Goal: Task Accomplishment & Management: Manage account settings

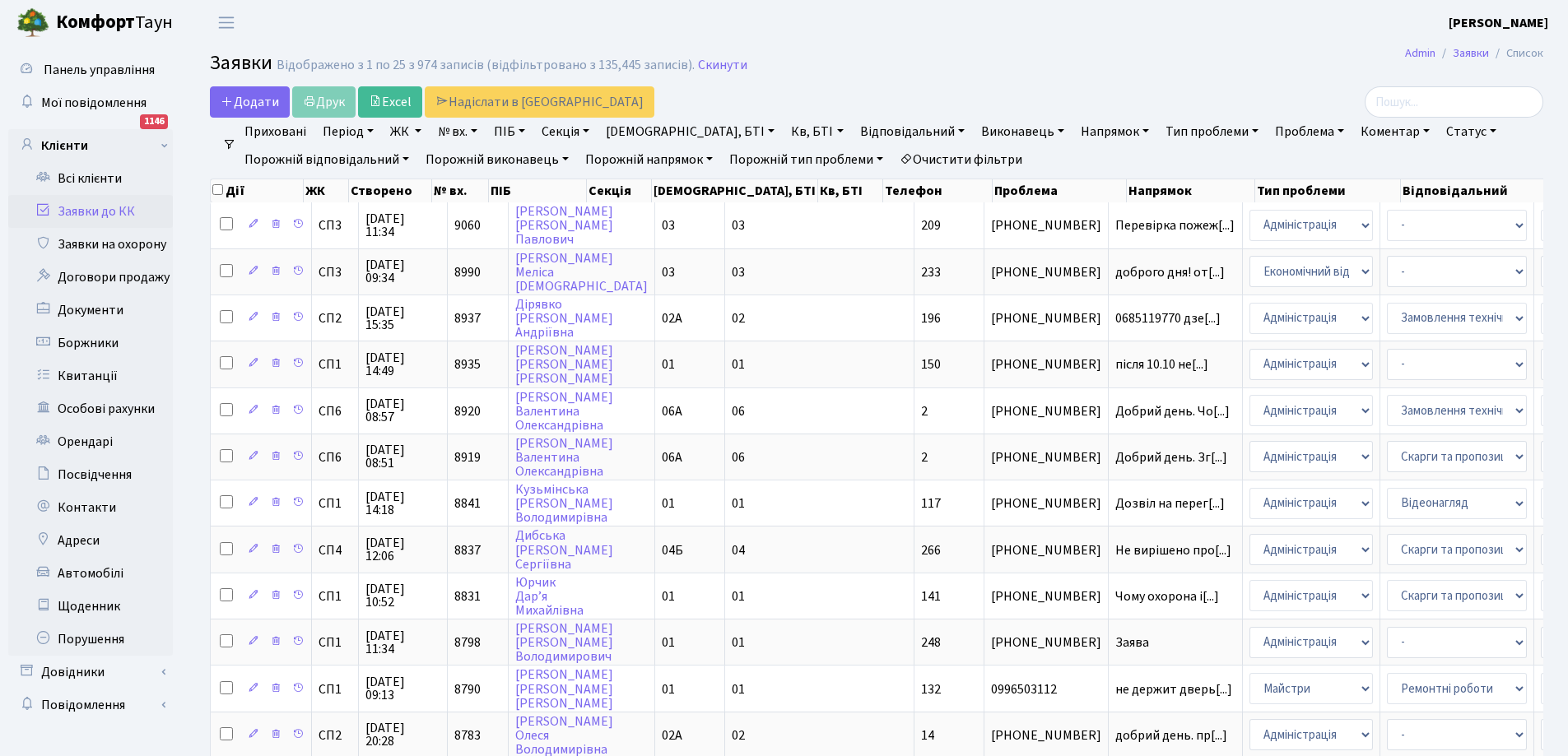
select select "25"
click at [75, 174] on link "Всі клієнти" at bounding box center [91, 178] width 165 height 33
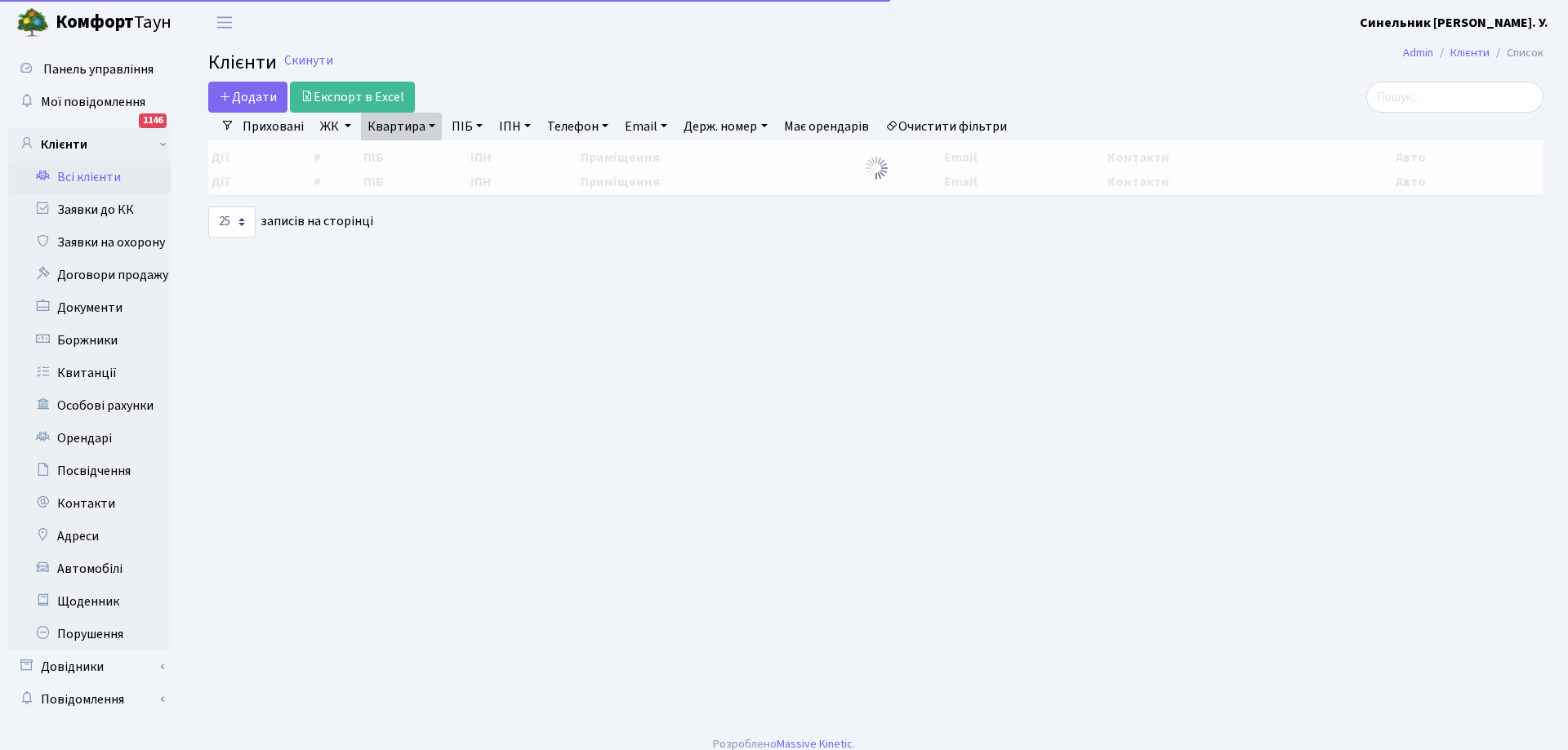
select select "25"
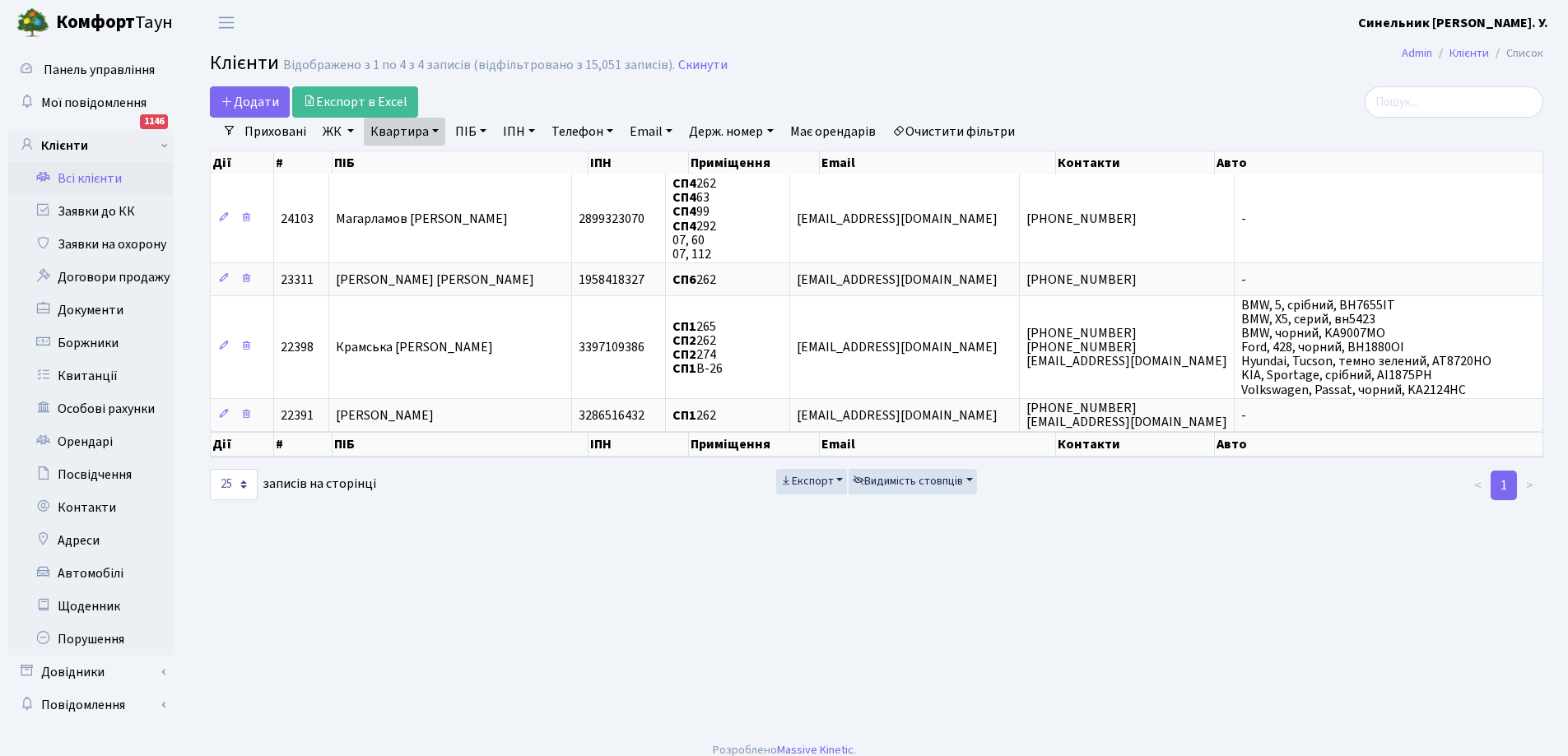
click at [436, 128] on link "Квартира" at bounding box center [403, 131] width 81 height 28
type input "2"
type input "39"
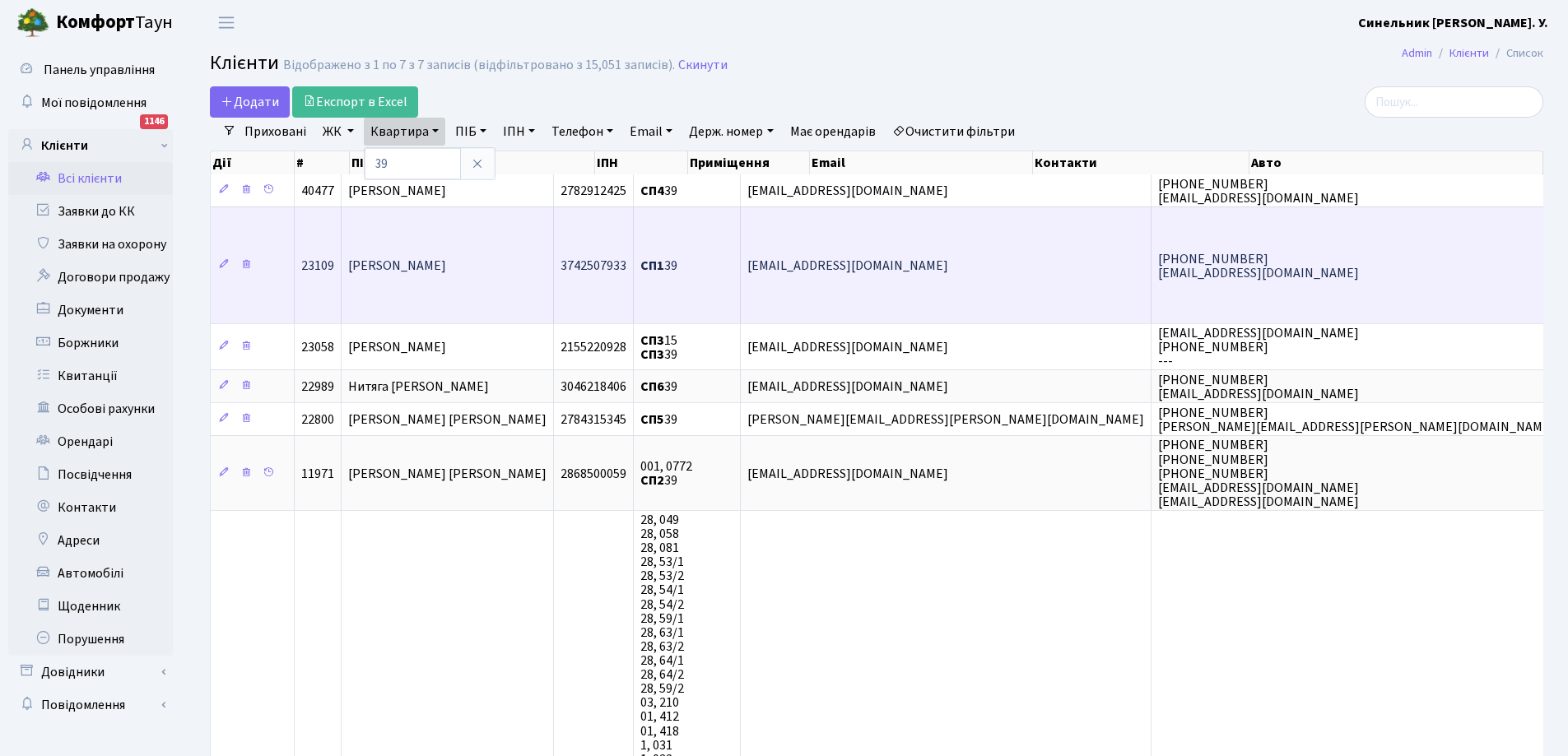
click at [446, 264] on span "[PERSON_NAME]" at bounding box center [397, 265] width 98 height 18
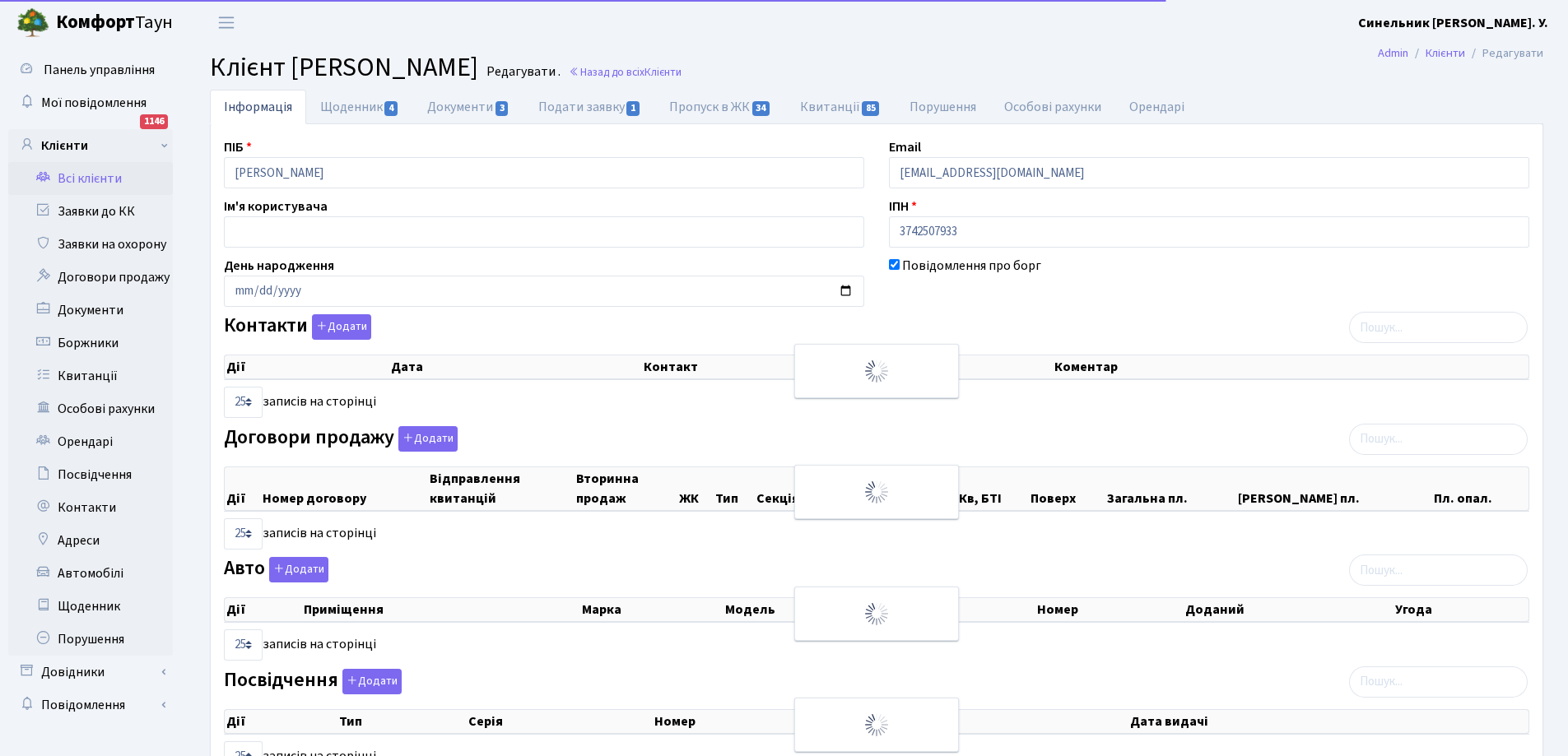
select select "25"
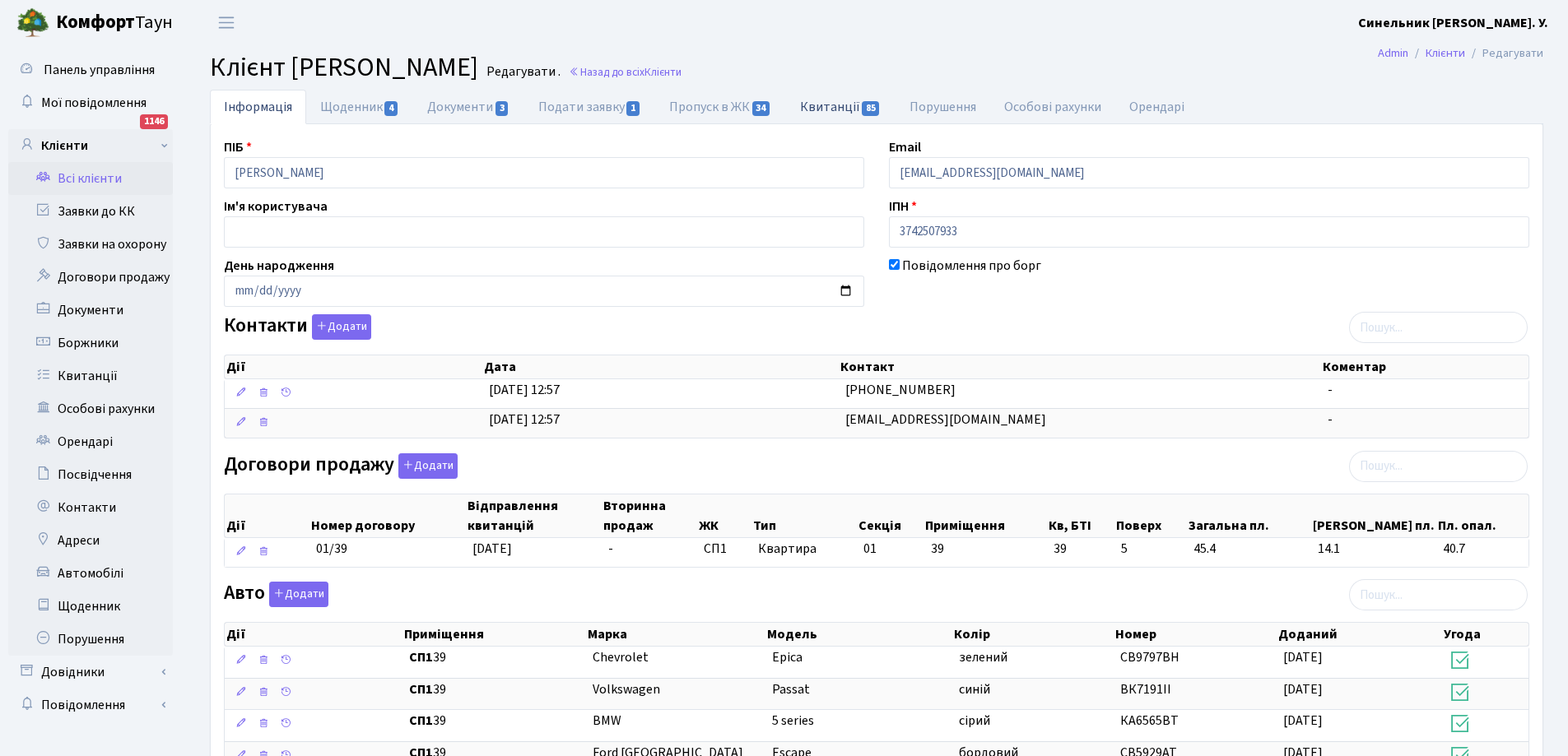
click at [833, 106] on link "Квитанції 85" at bounding box center [840, 106] width 110 height 33
select select "25"
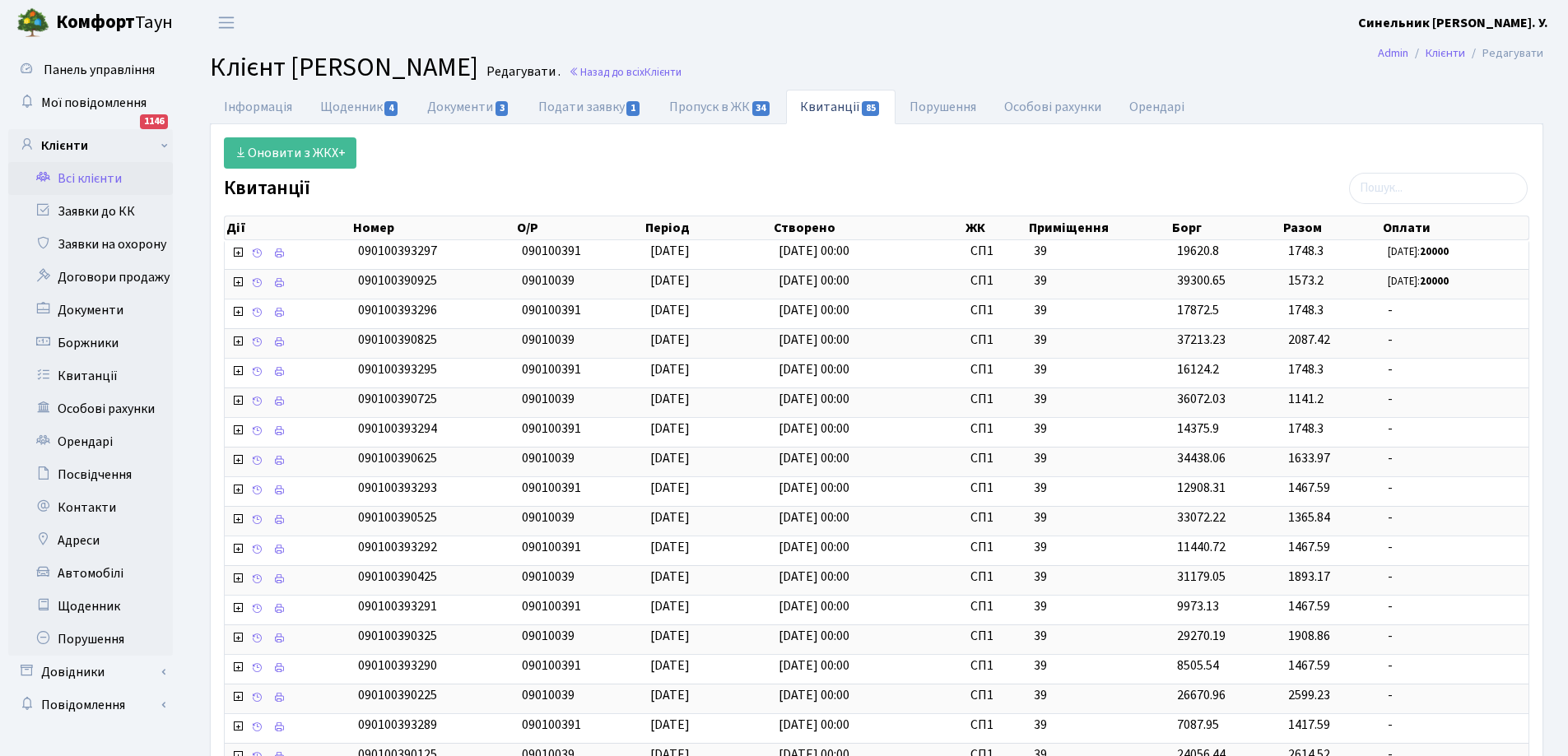
click at [96, 174] on link "Всі клієнти" at bounding box center [91, 178] width 165 height 33
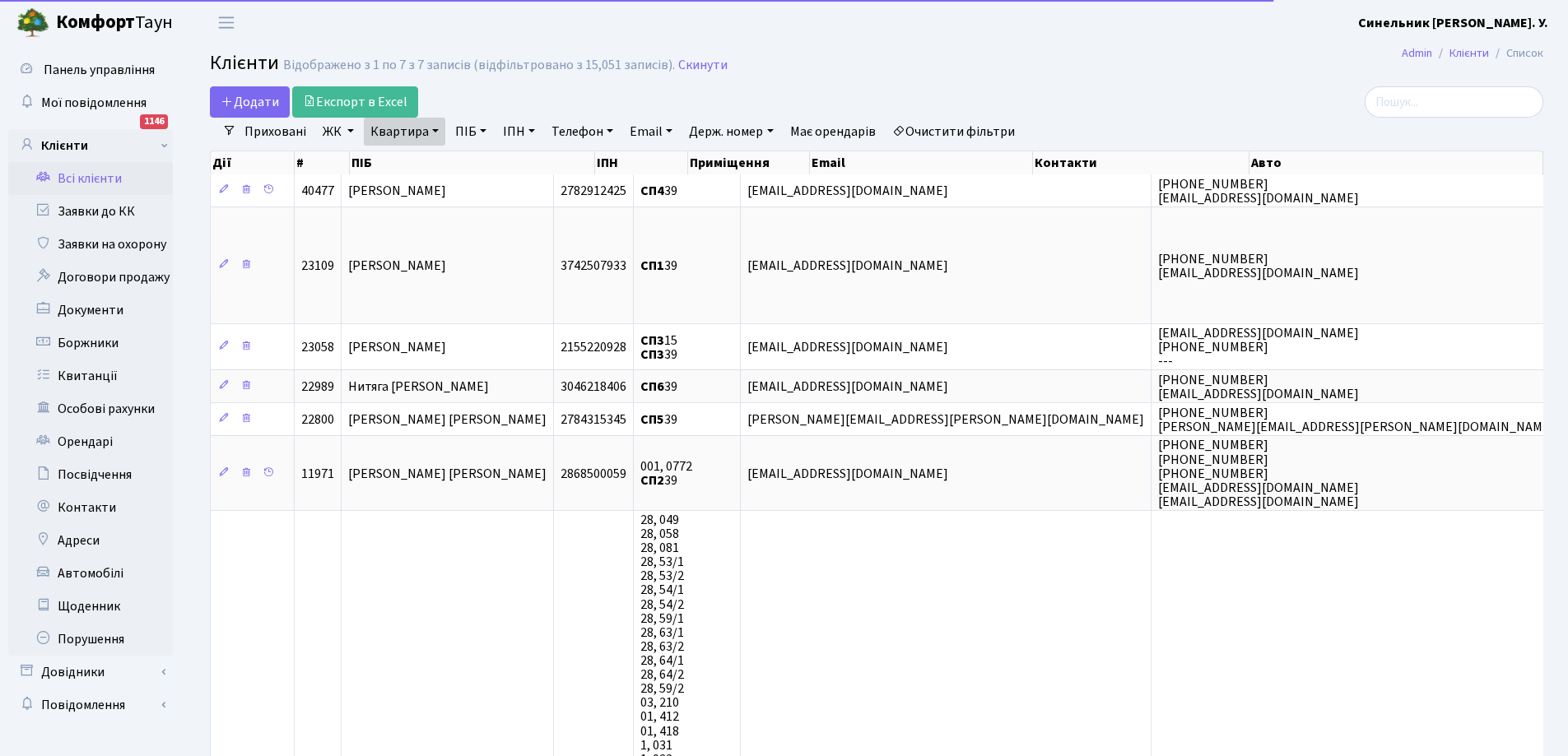
select select "25"
click at [395, 135] on link "Квартира" at bounding box center [403, 131] width 81 height 28
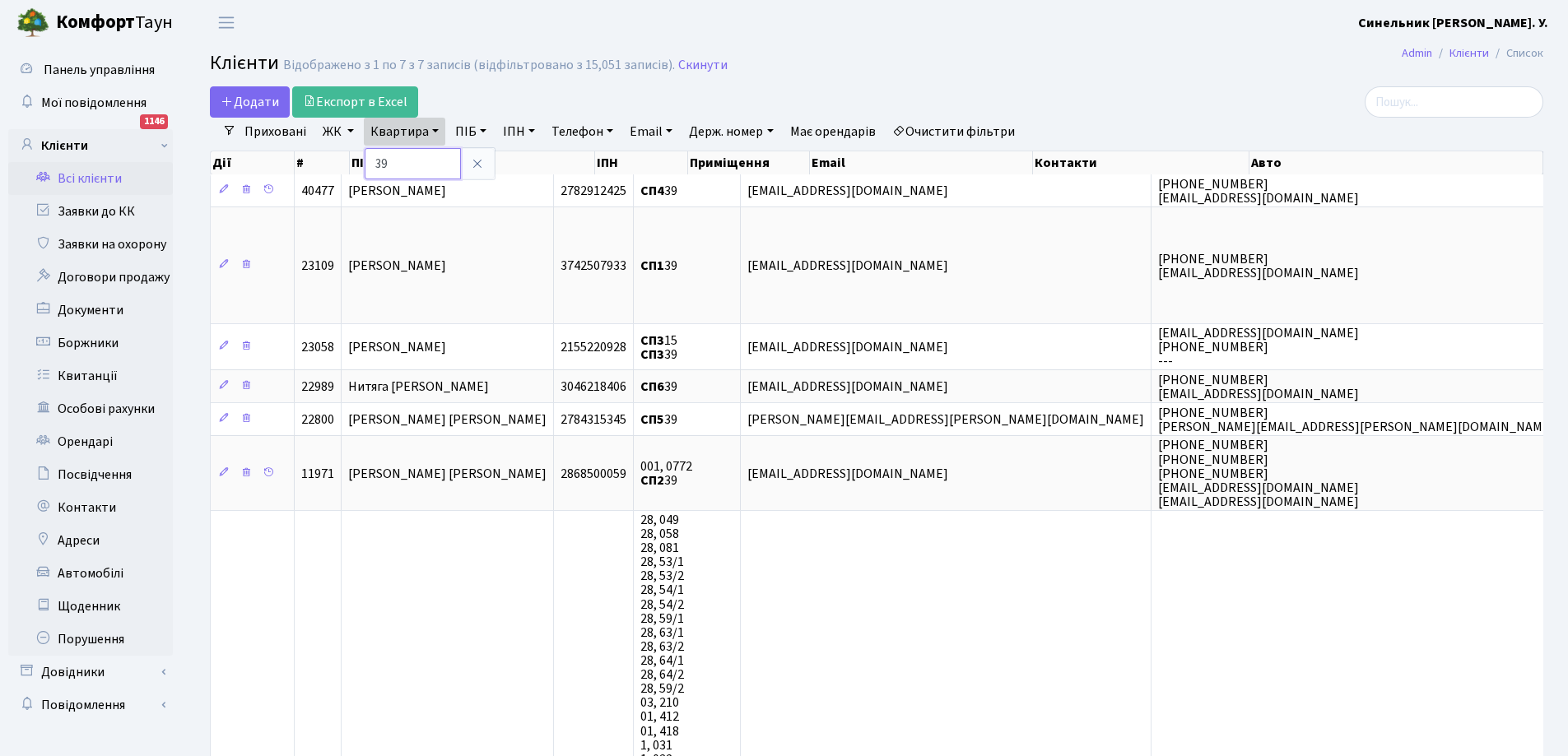
type input "9"
type input "П5"
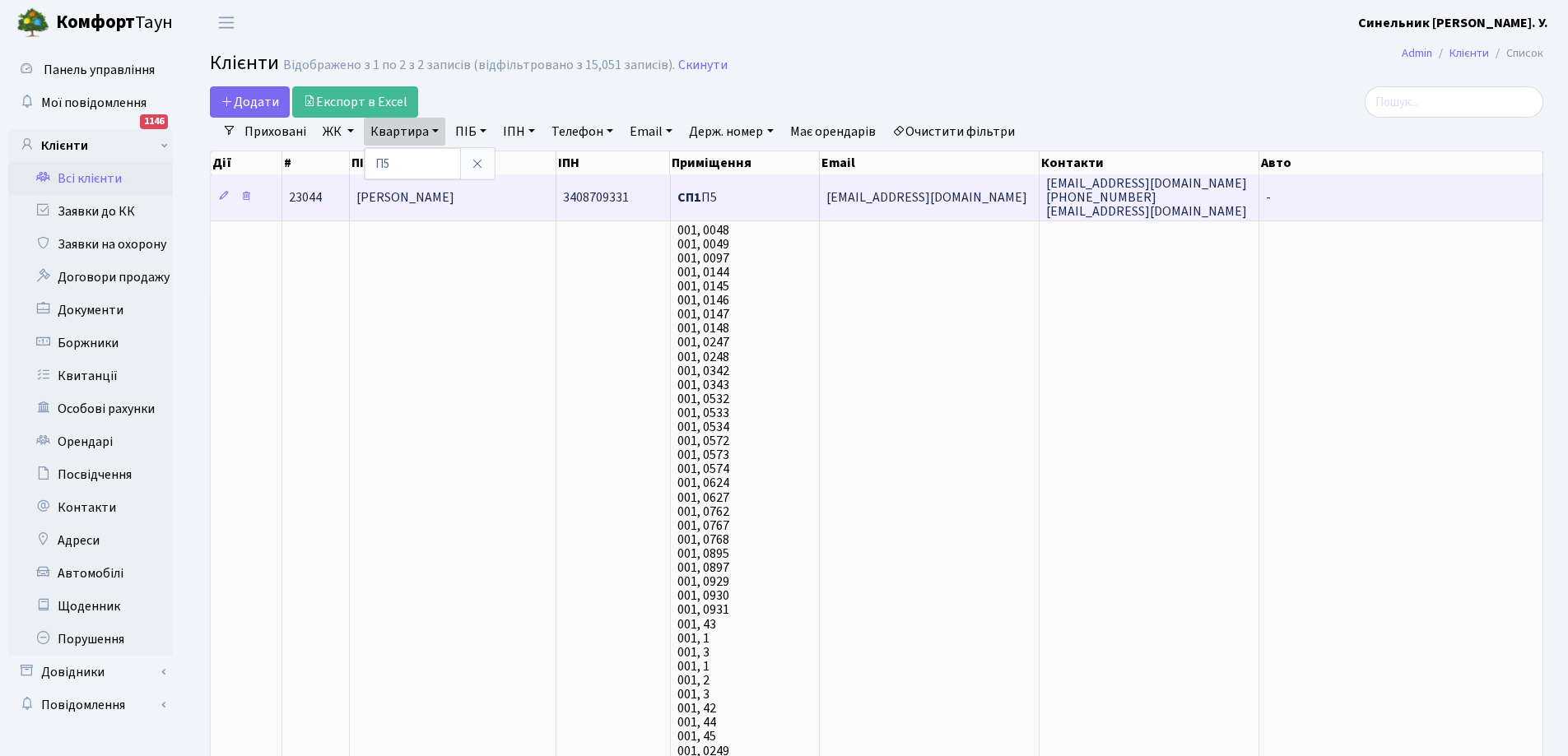
click at [452, 198] on span "Баглер Антон Ігорович" at bounding box center [405, 197] width 98 height 18
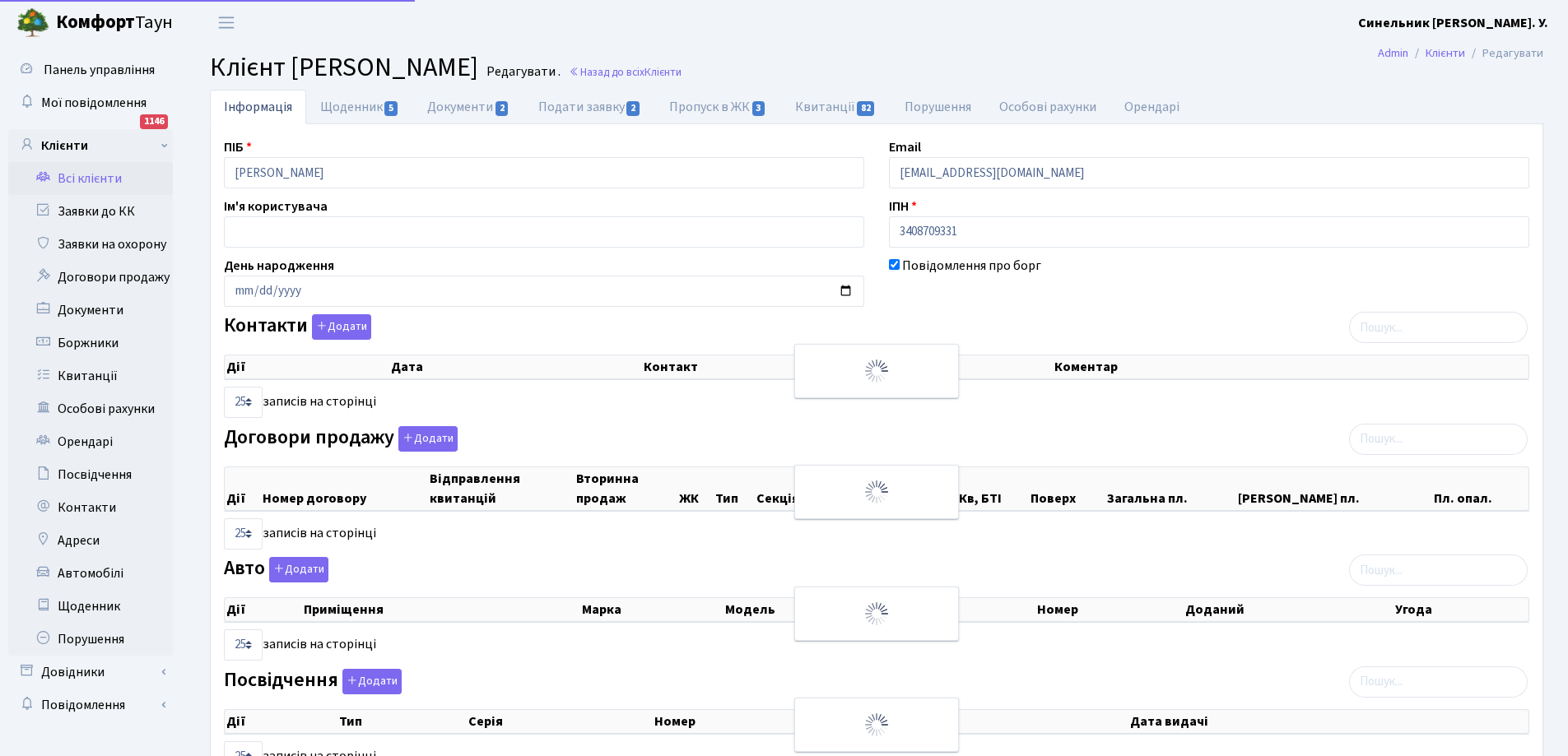
select select "25"
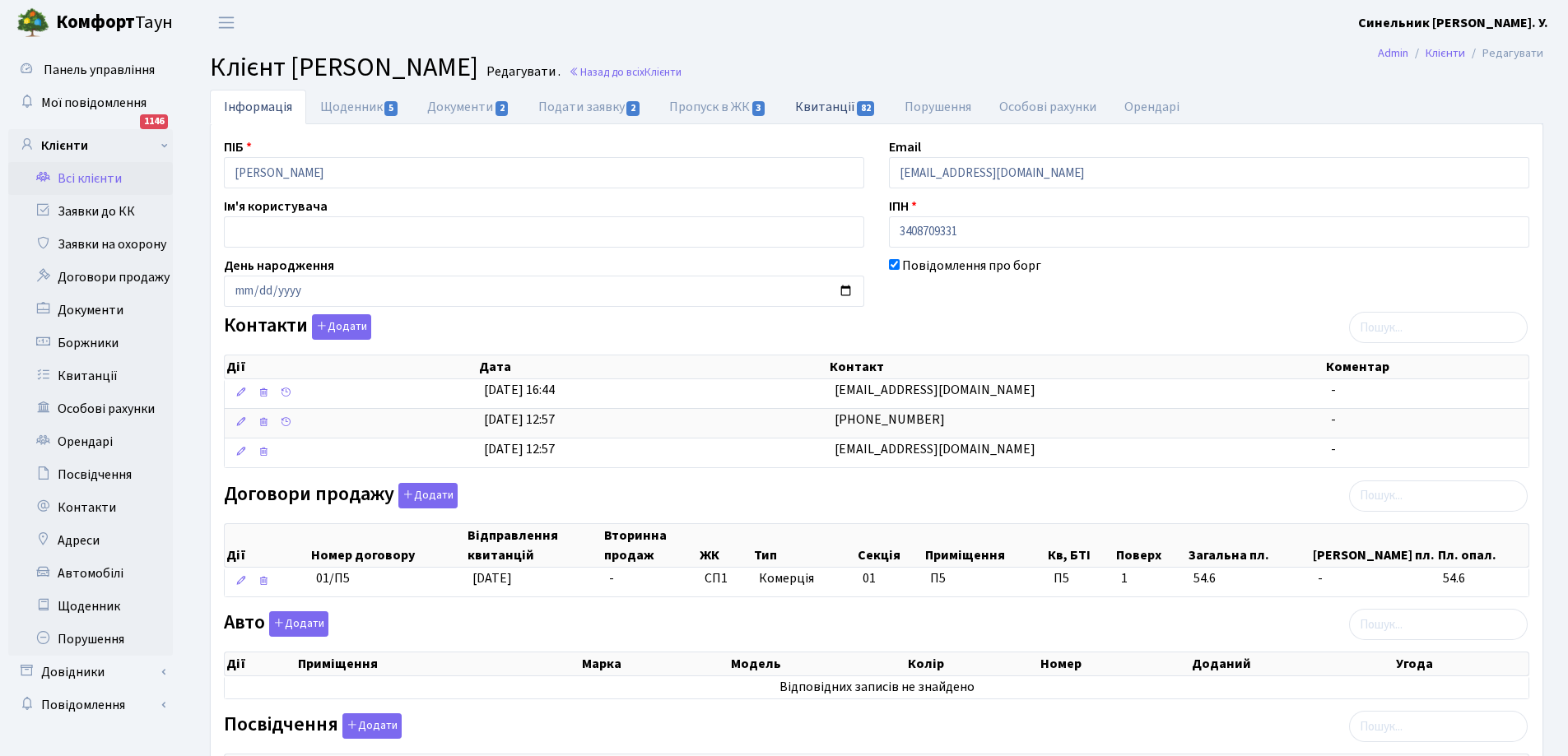
click at [812, 108] on link "Квитанції 82" at bounding box center [836, 106] width 110 height 33
select select "25"
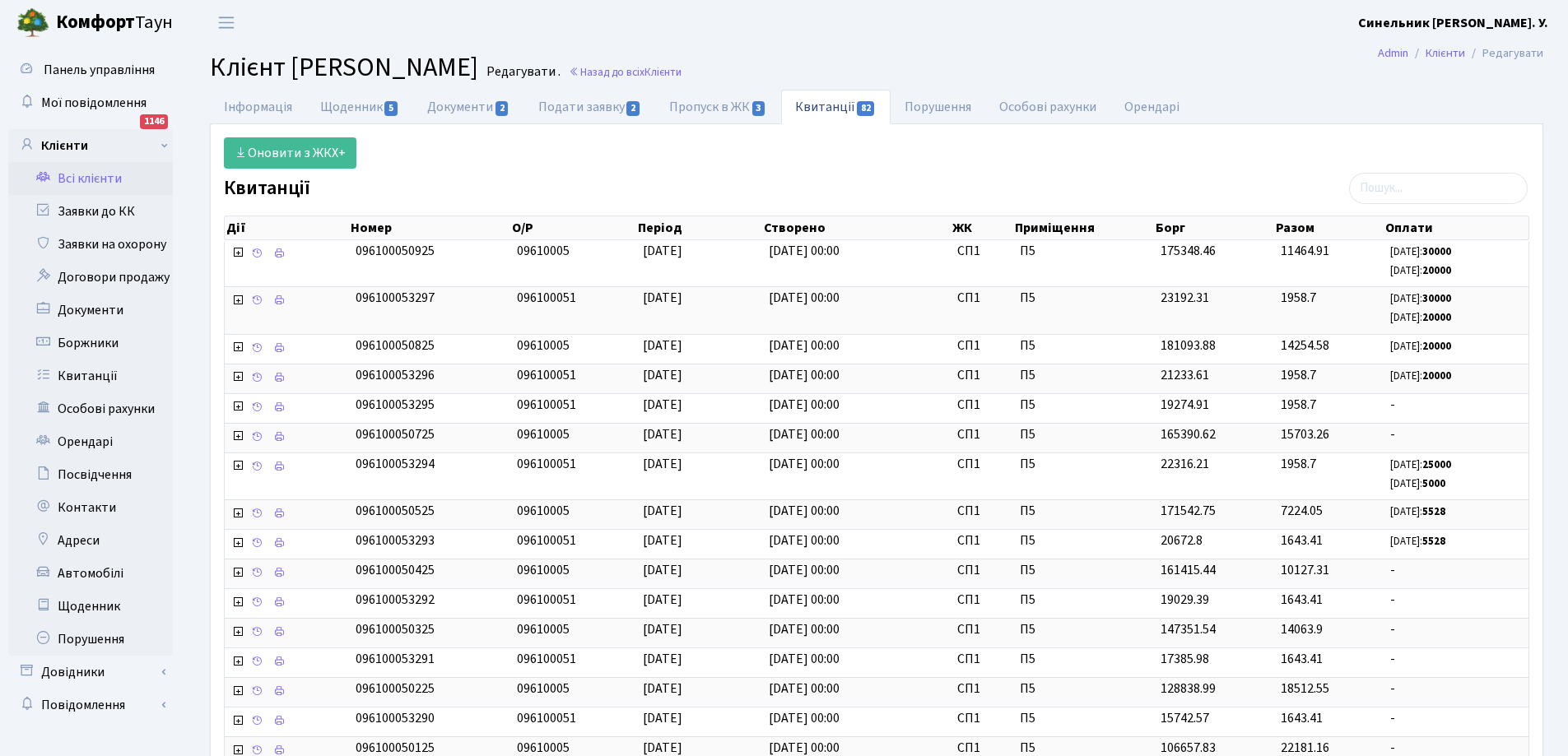
click at [83, 176] on link "Всі клієнти" at bounding box center [91, 178] width 165 height 33
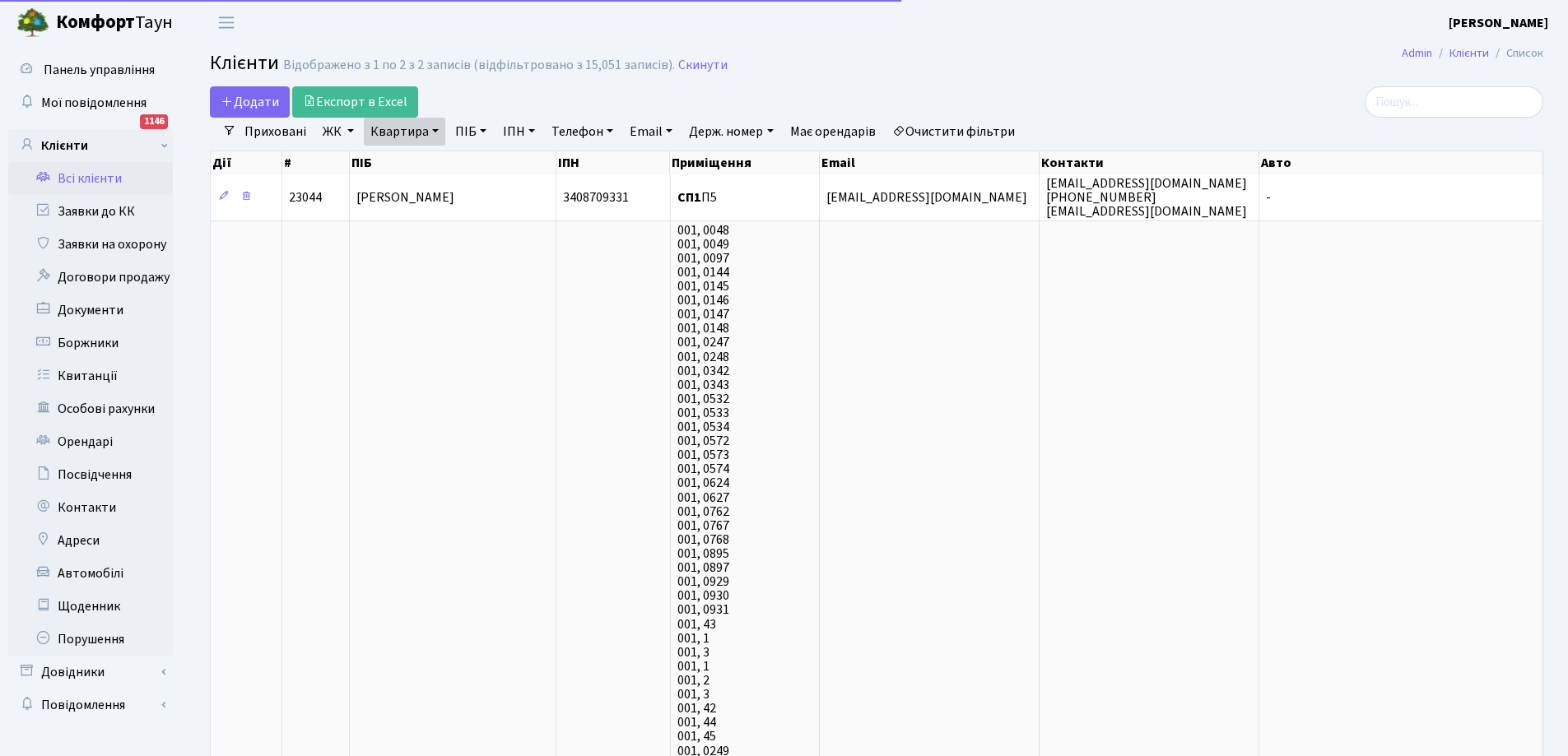
select select "25"
click at [430, 130] on link "Квартира" at bounding box center [403, 131] width 81 height 28
type input "5"
type input "39"
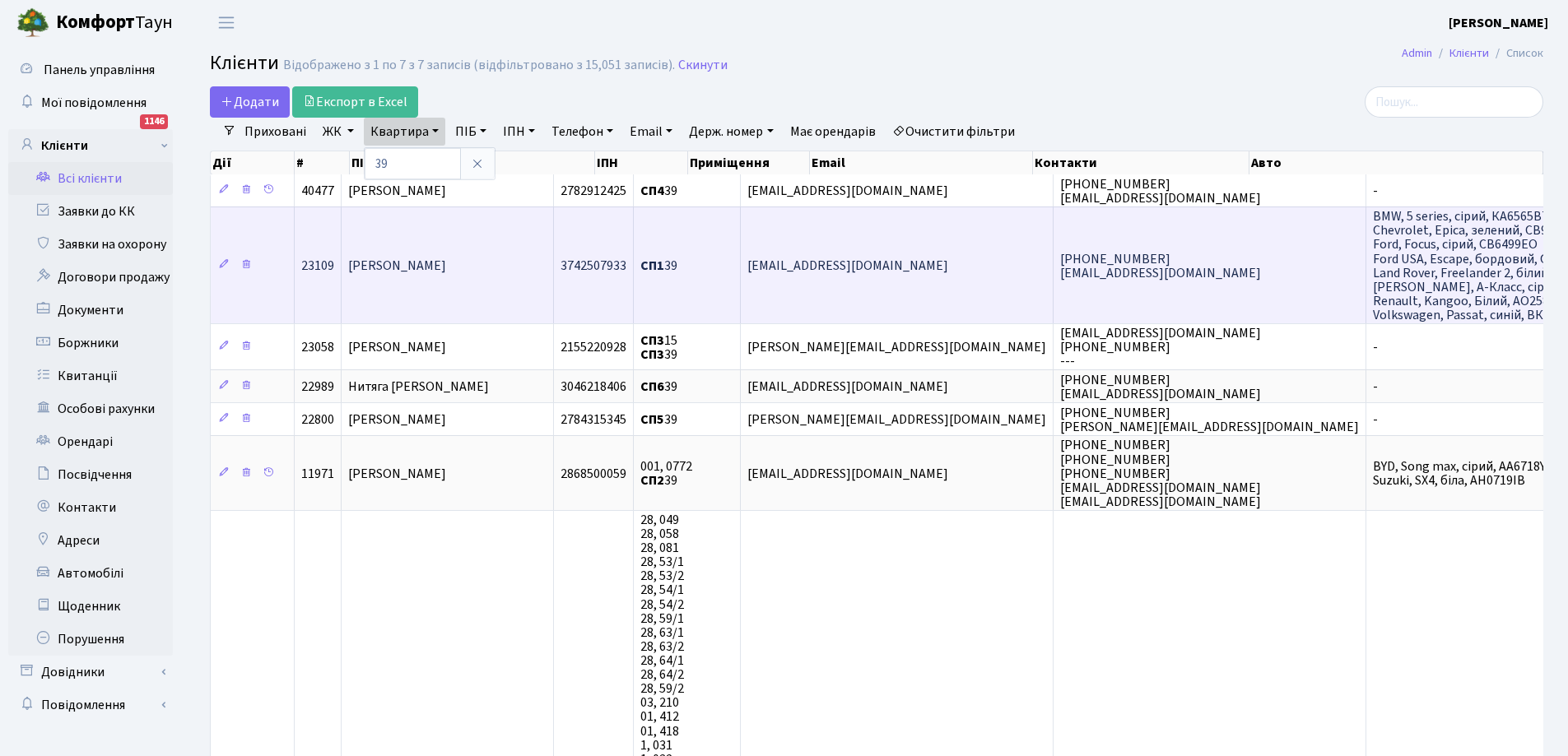
click at [403, 268] on span "[PERSON_NAME]" at bounding box center [397, 265] width 98 height 18
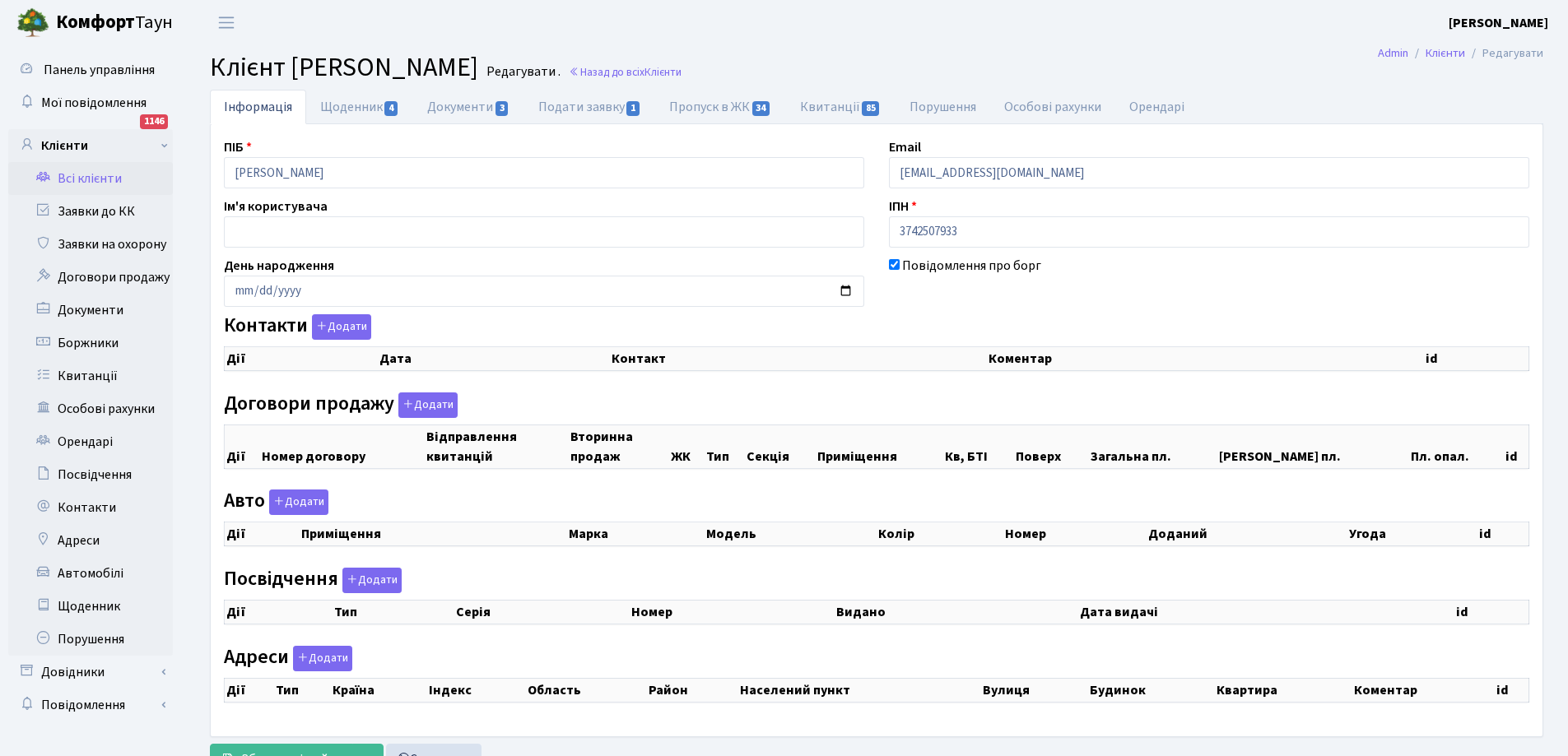
checkbox input "true"
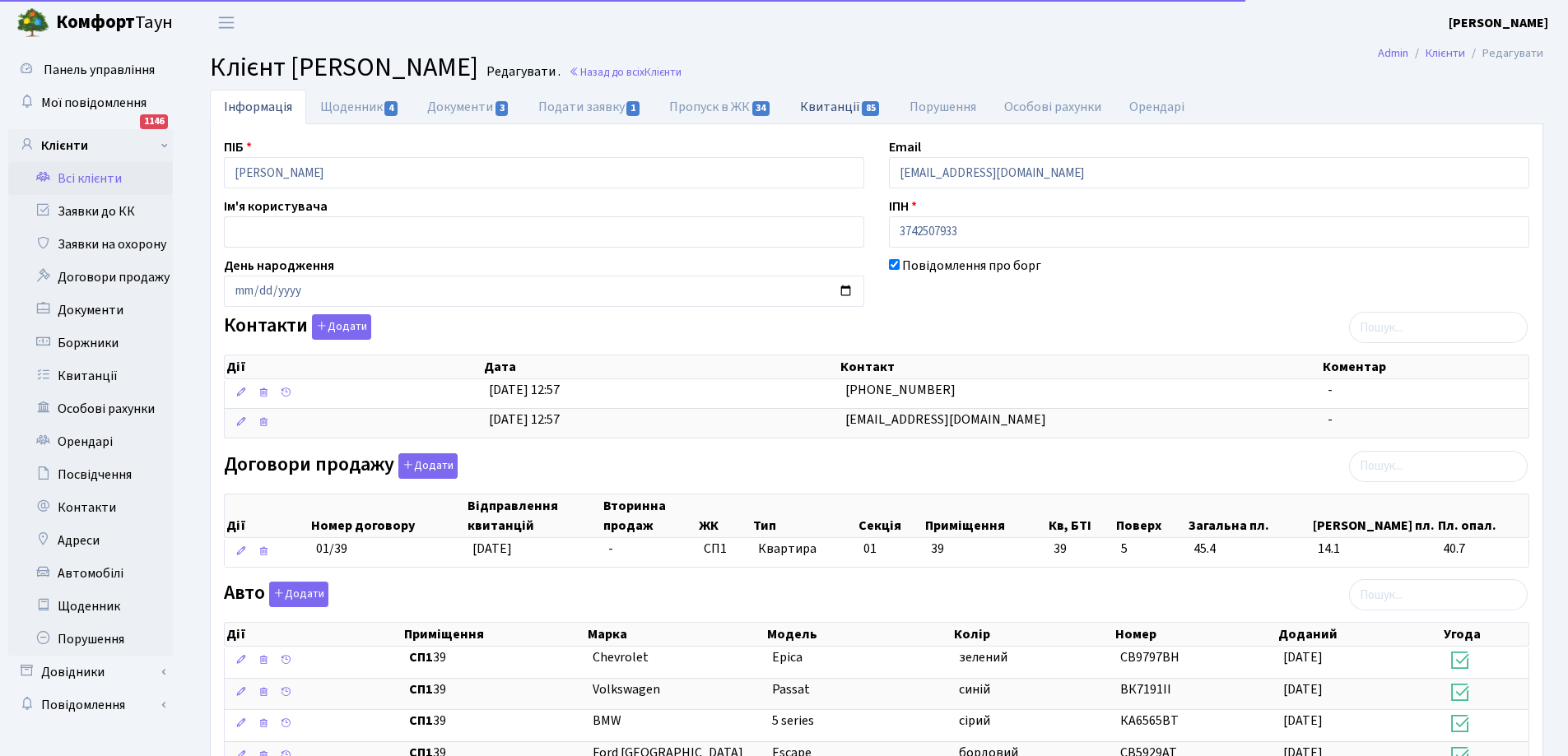
click at [831, 100] on link "Квитанції 85" at bounding box center [840, 106] width 110 height 33
select select "25"
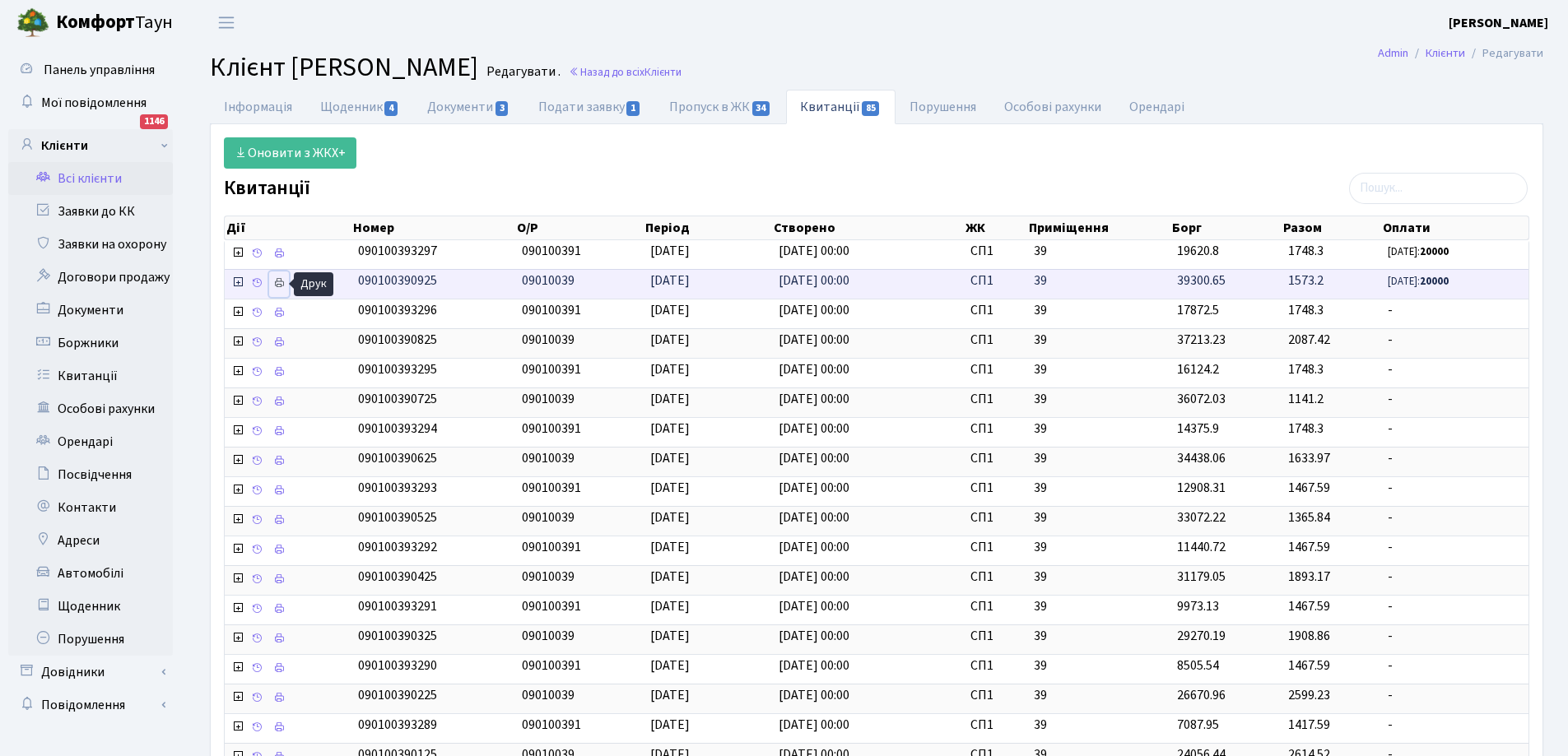
click at [279, 278] on icon at bounding box center [279, 283] width 11 height 11
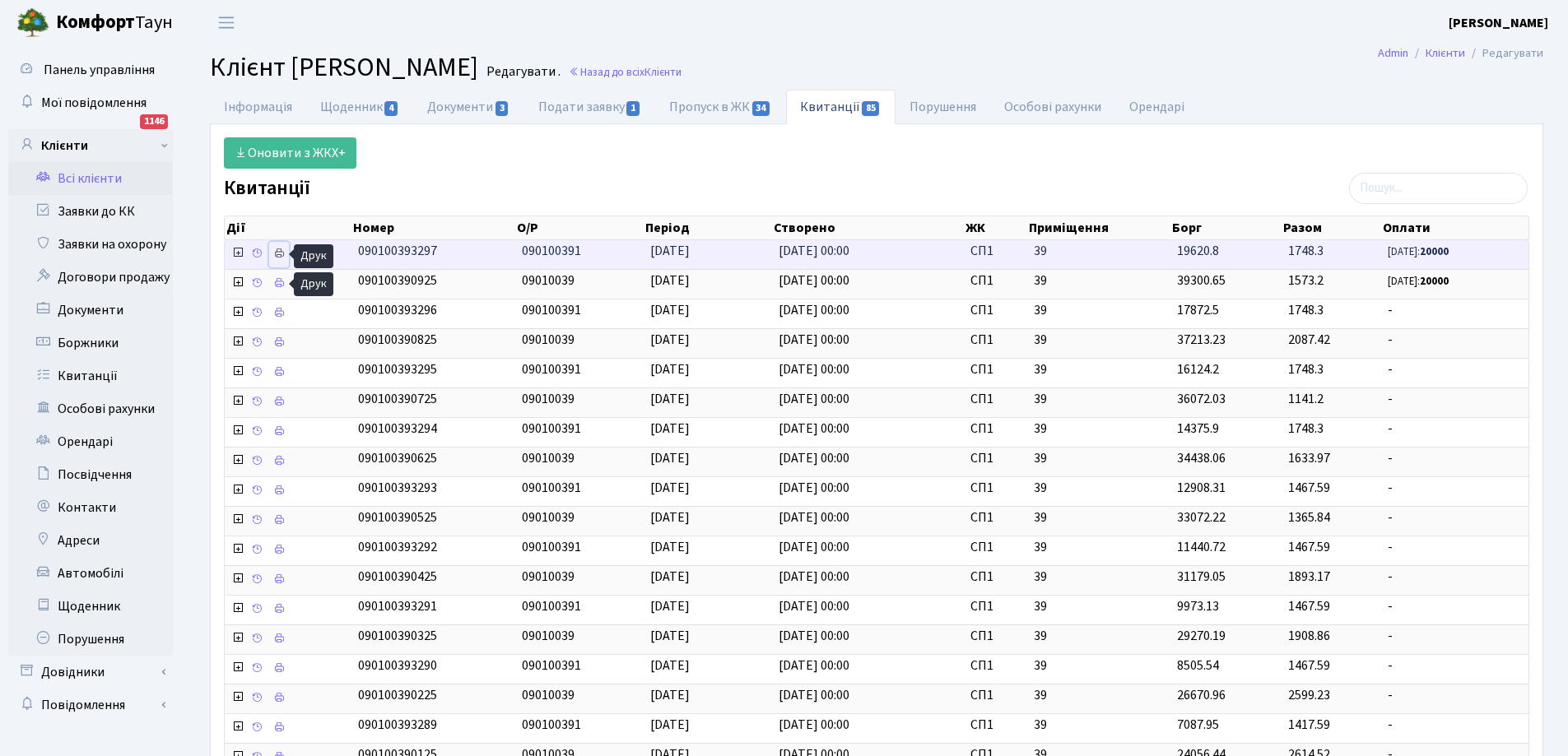
click at [276, 253] on icon at bounding box center [279, 254] width 11 height 11
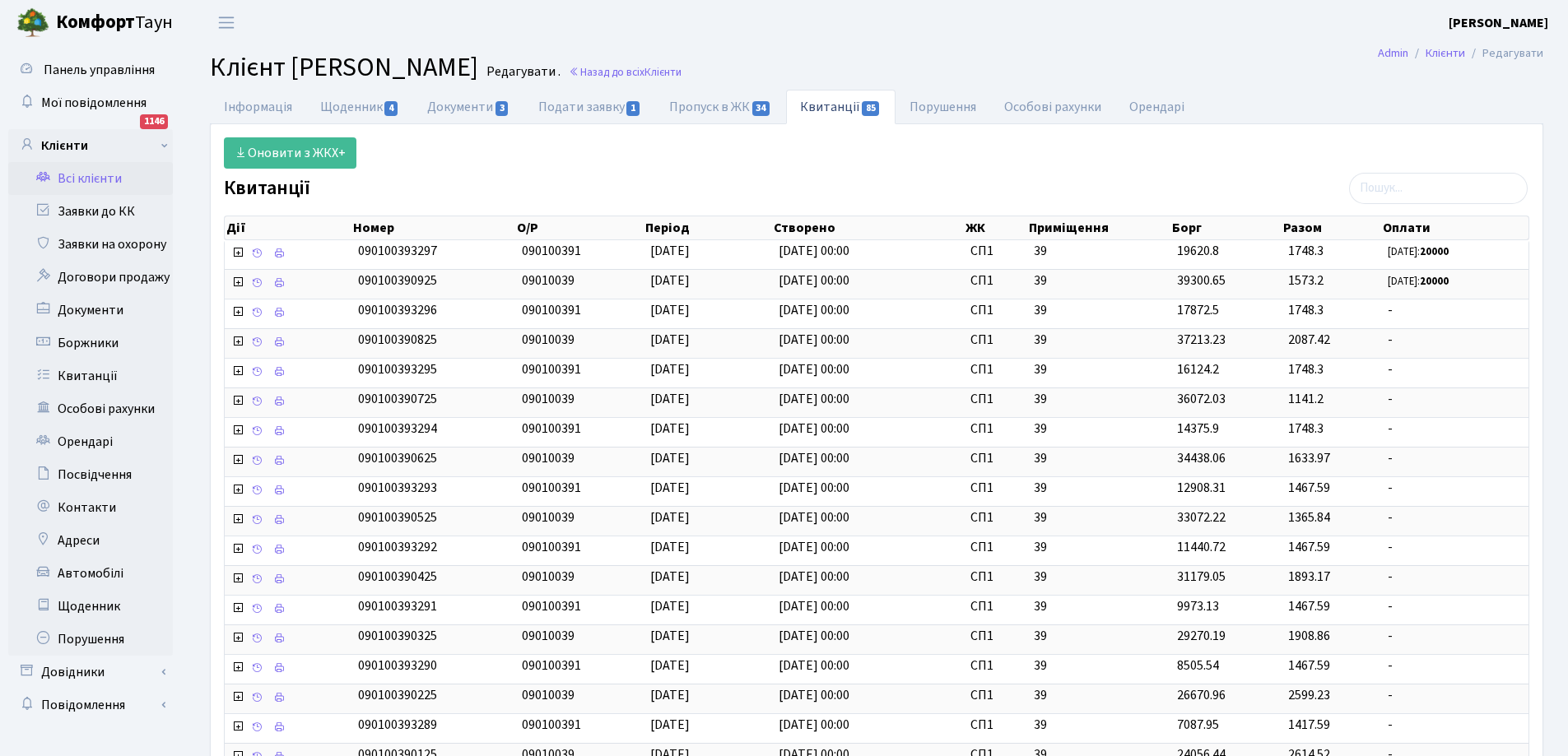
click at [82, 172] on link "Всі клієнти" at bounding box center [91, 178] width 165 height 33
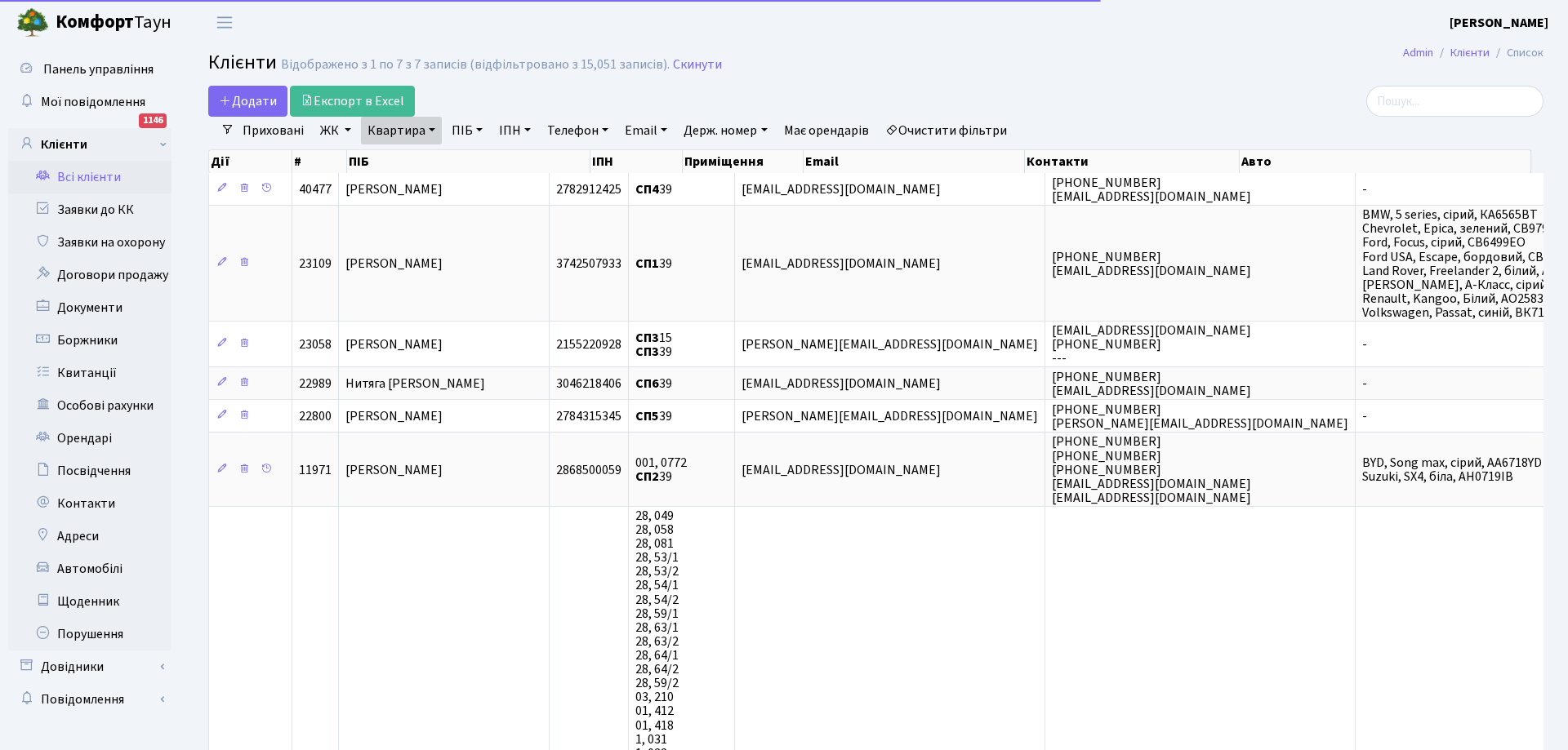
select select "25"
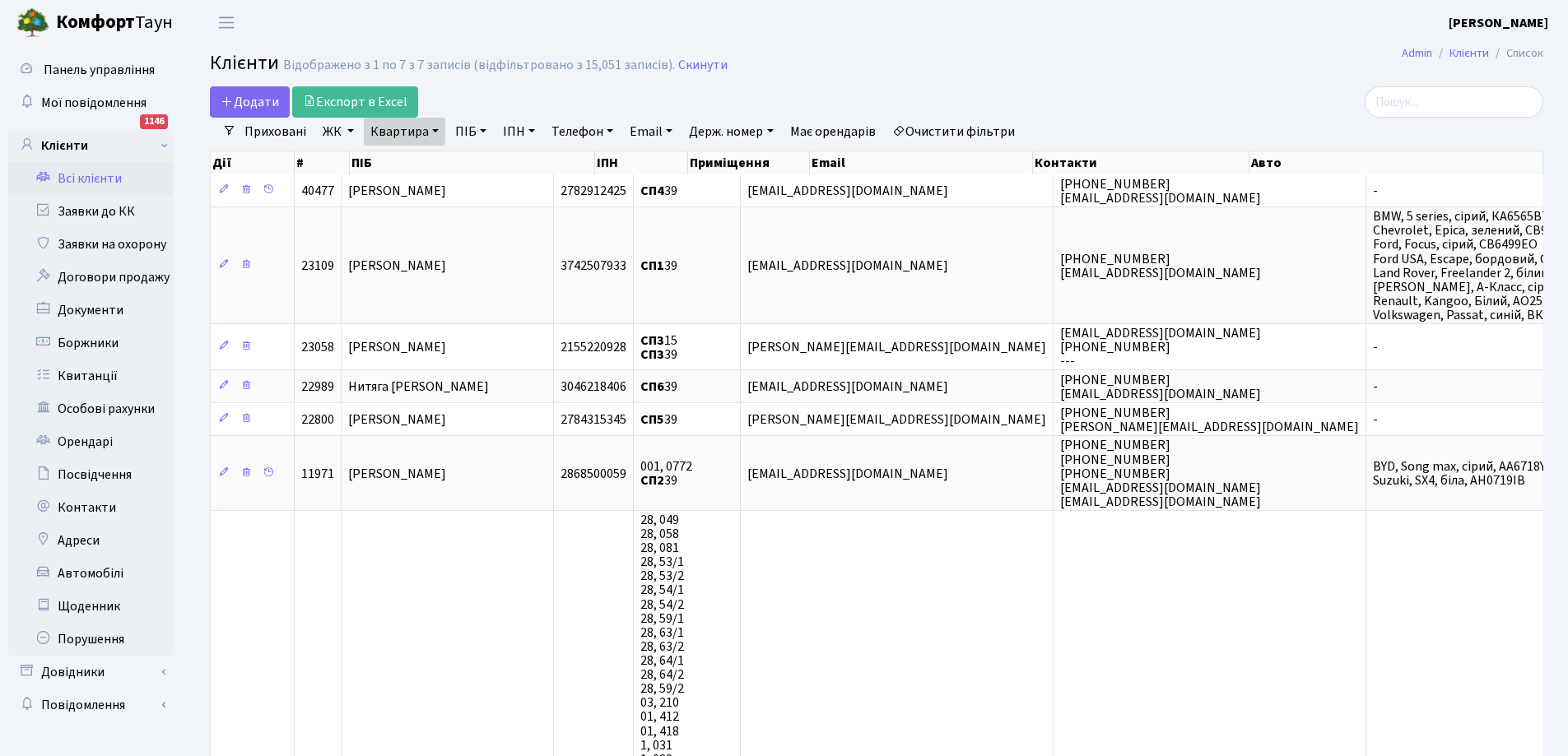
click at [433, 134] on link "Квартира" at bounding box center [403, 131] width 81 height 28
type input "9"
type input "213"
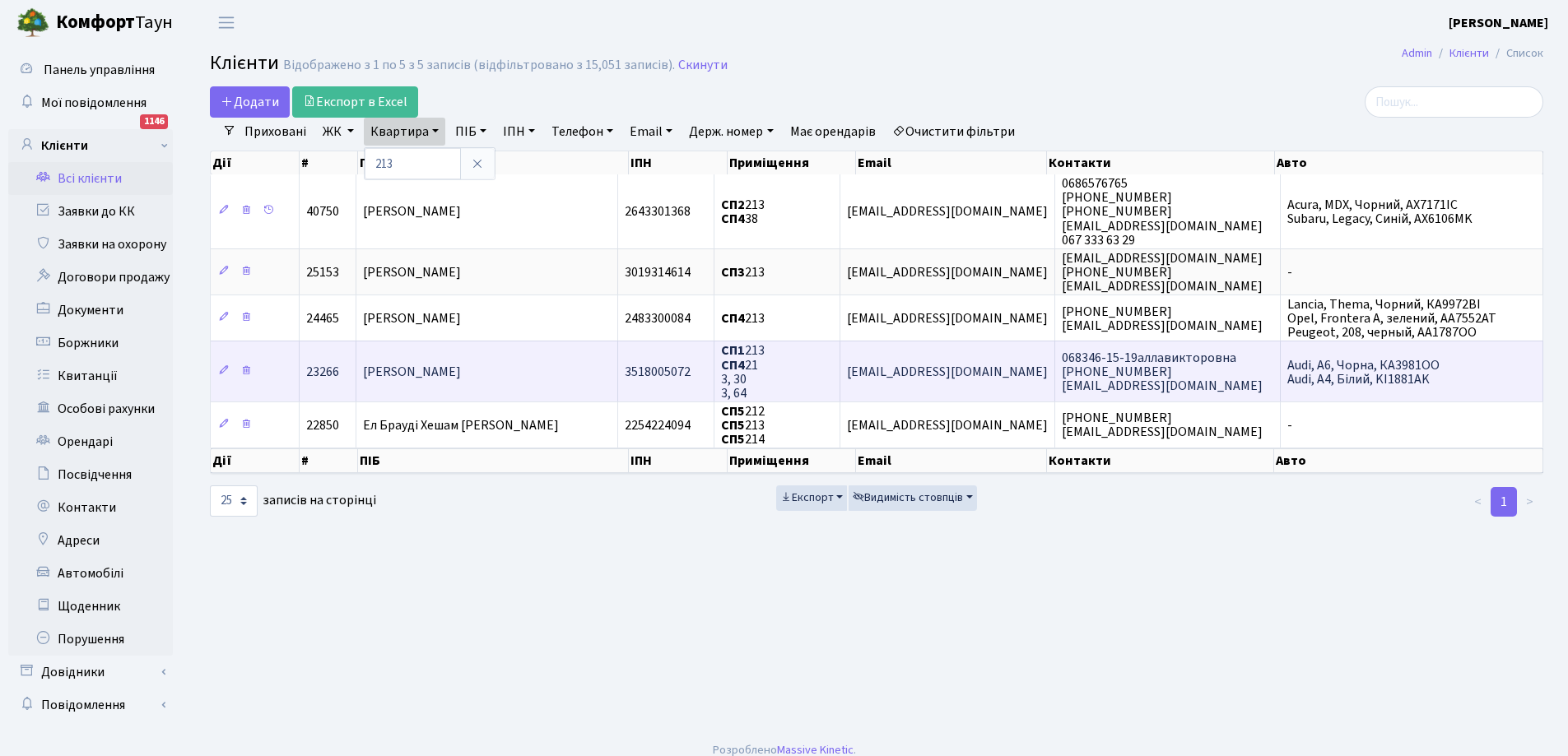
click at [454, 374] on span "[PERSON_NAME]" at bounding box center [412, 372] width 98 height 18
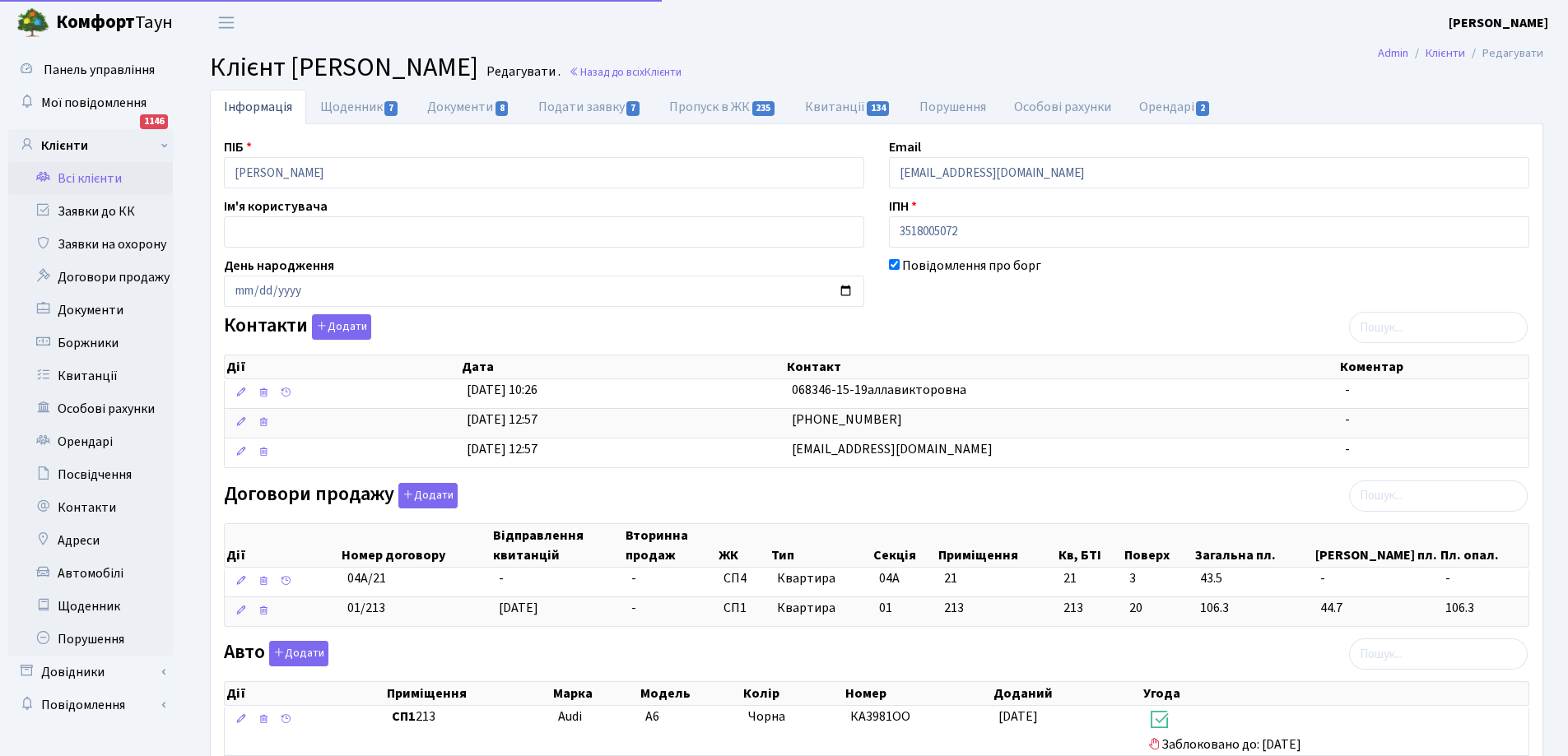
select select "25"
click at [837, 110] on link "Квитанції 134" at bounding box center [848, 106] width 114 height 33
select select "25"
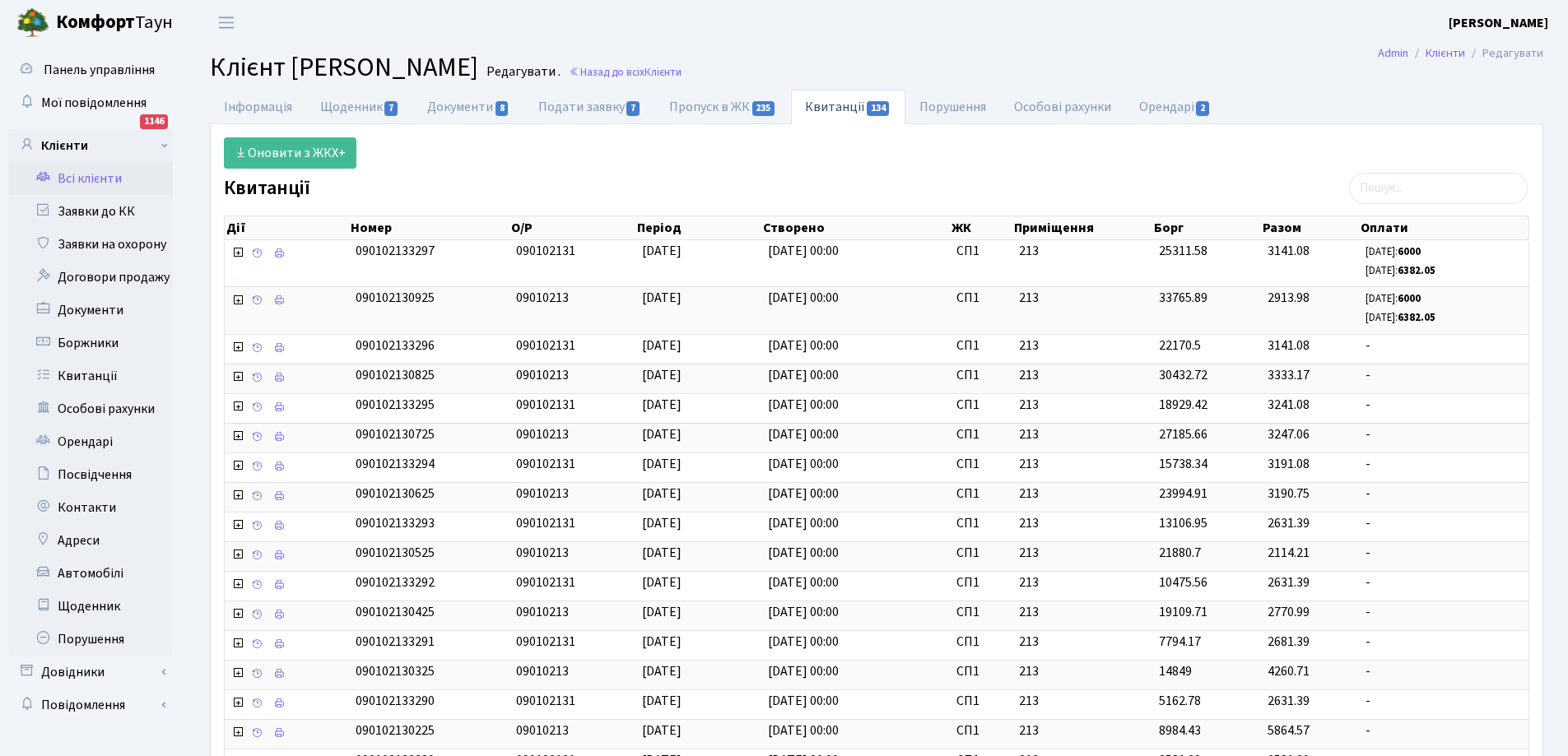
click at [88, 172] on link "Всі клієнти" at bounding box center [91, 178] width 165 height 33
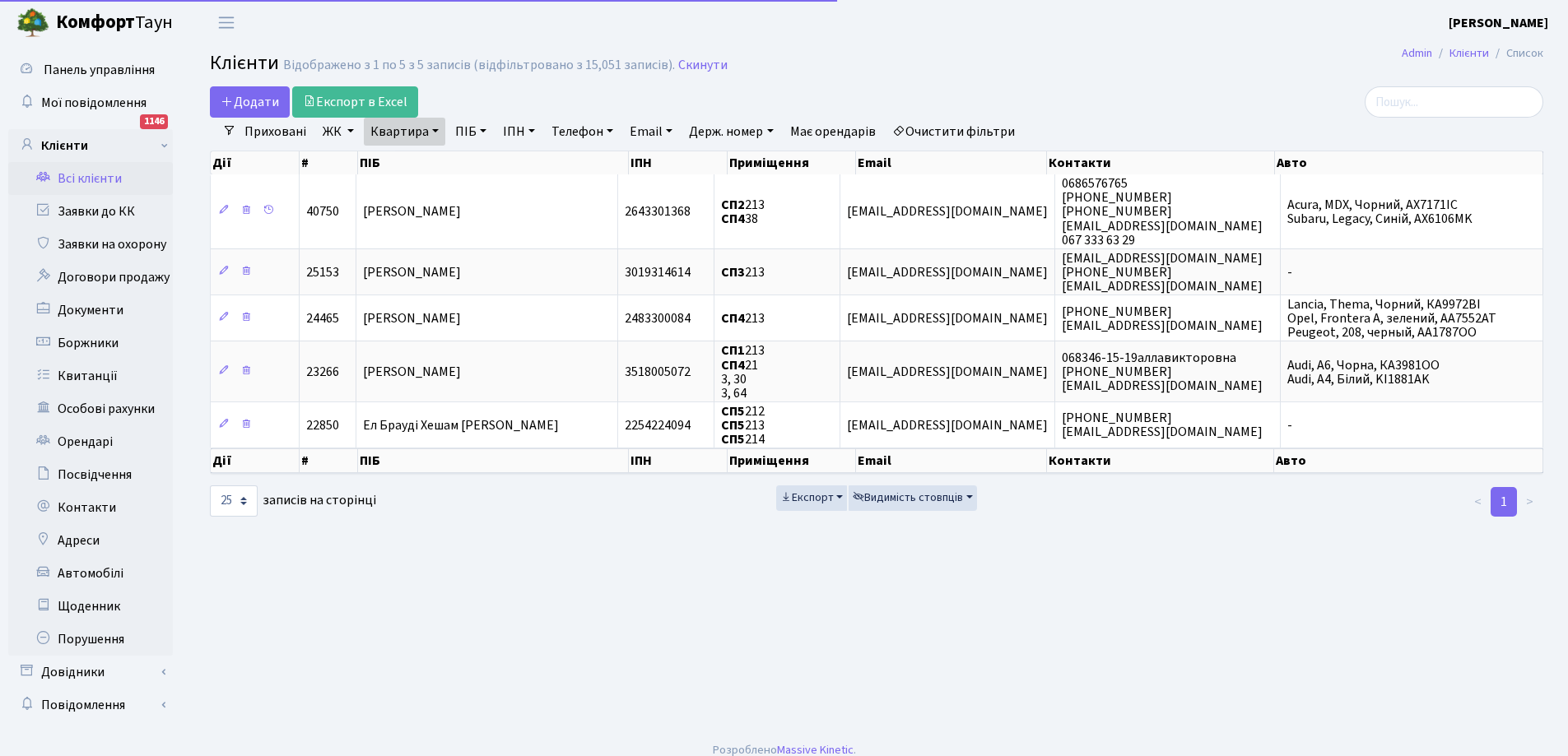
select select "25"
click at [418, 130] on link "Квартира" at bounding box center [403, 131] width 81 height 28
type input "3"
type input "224"
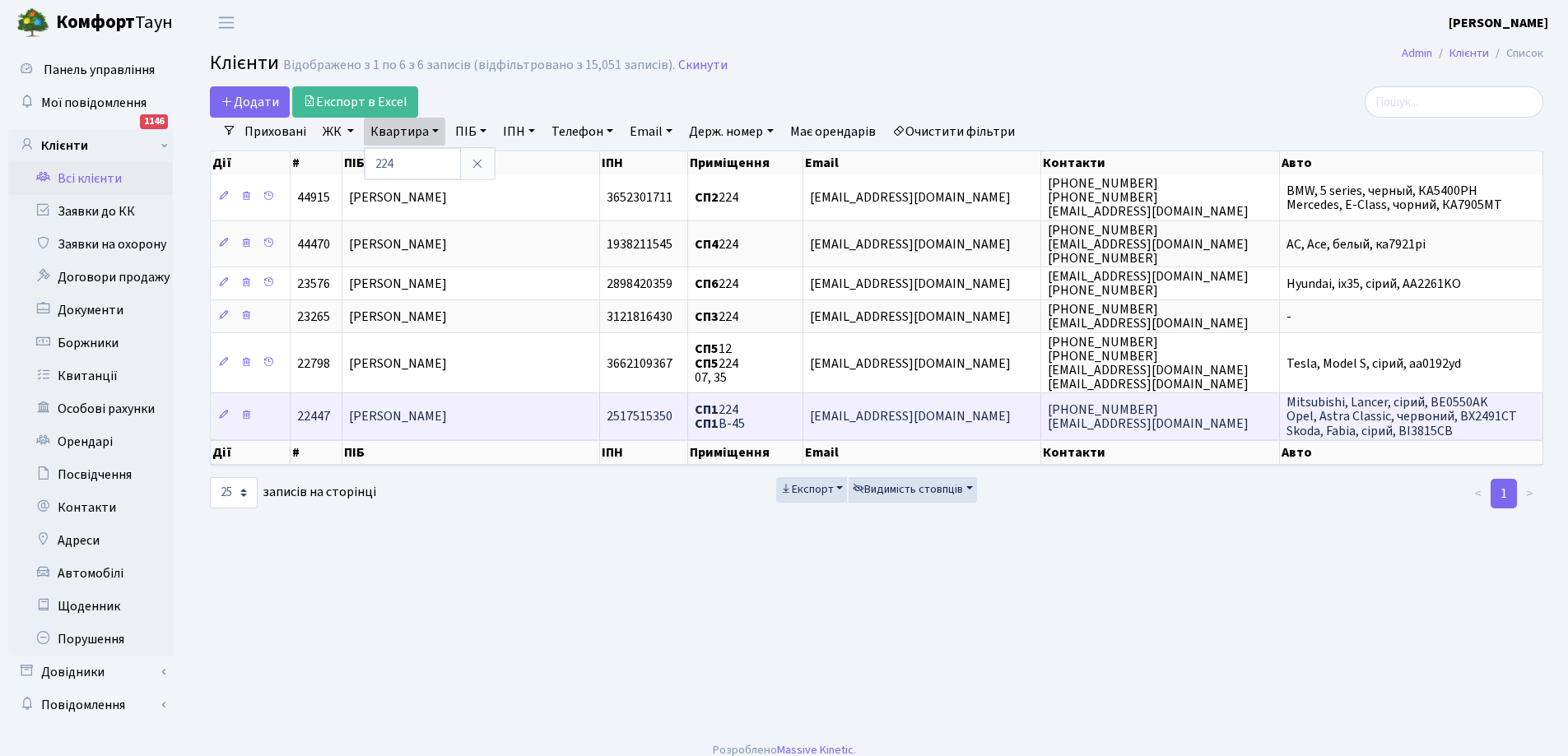
click at [447, 418] on span "[PERSON_NAME]" at bounding box center [398, 417] width 98 height 18
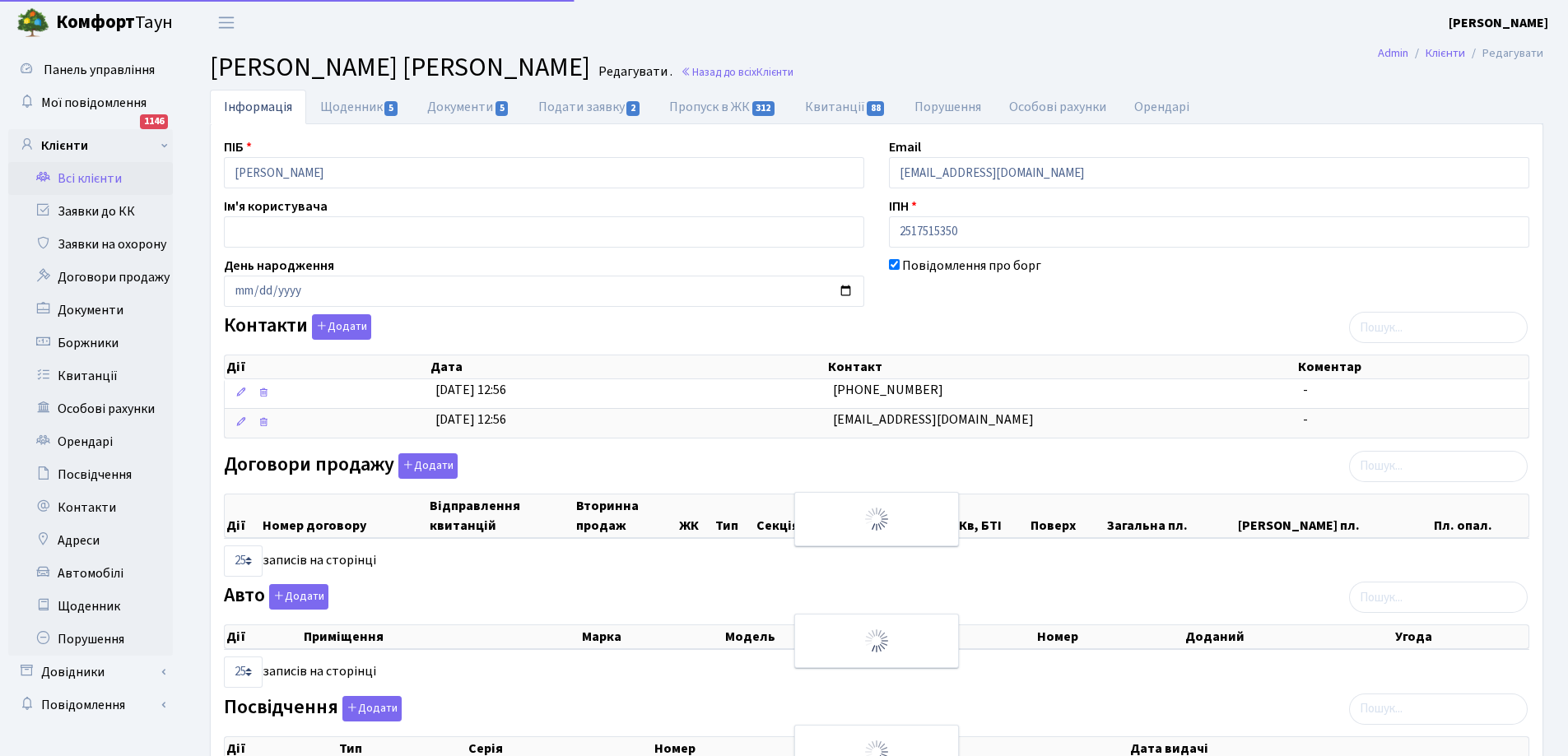
select select "25"
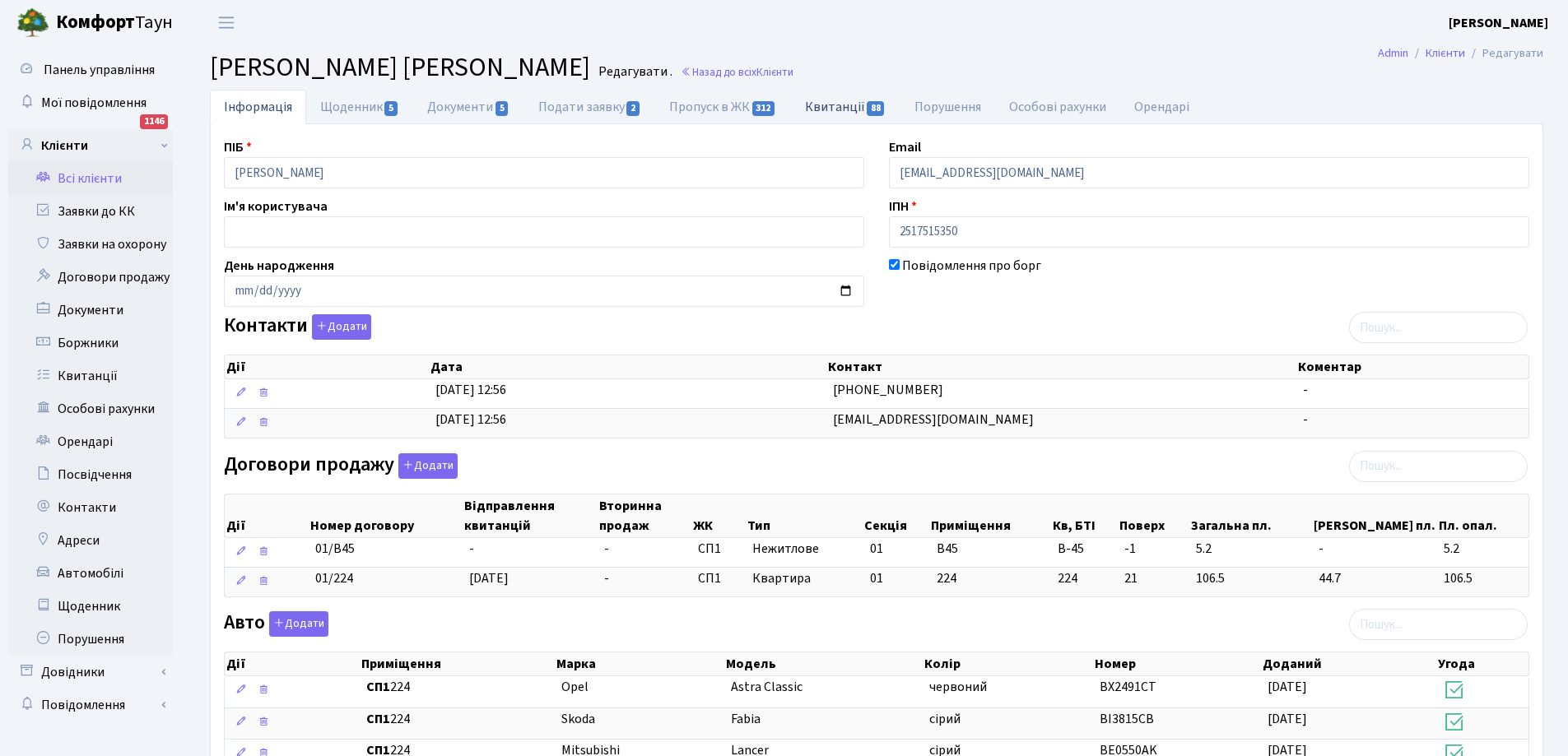
click at [839, 105] on link "Квитанції 88" at bounding box center [845, 106] width 110 height 33
select select "25"
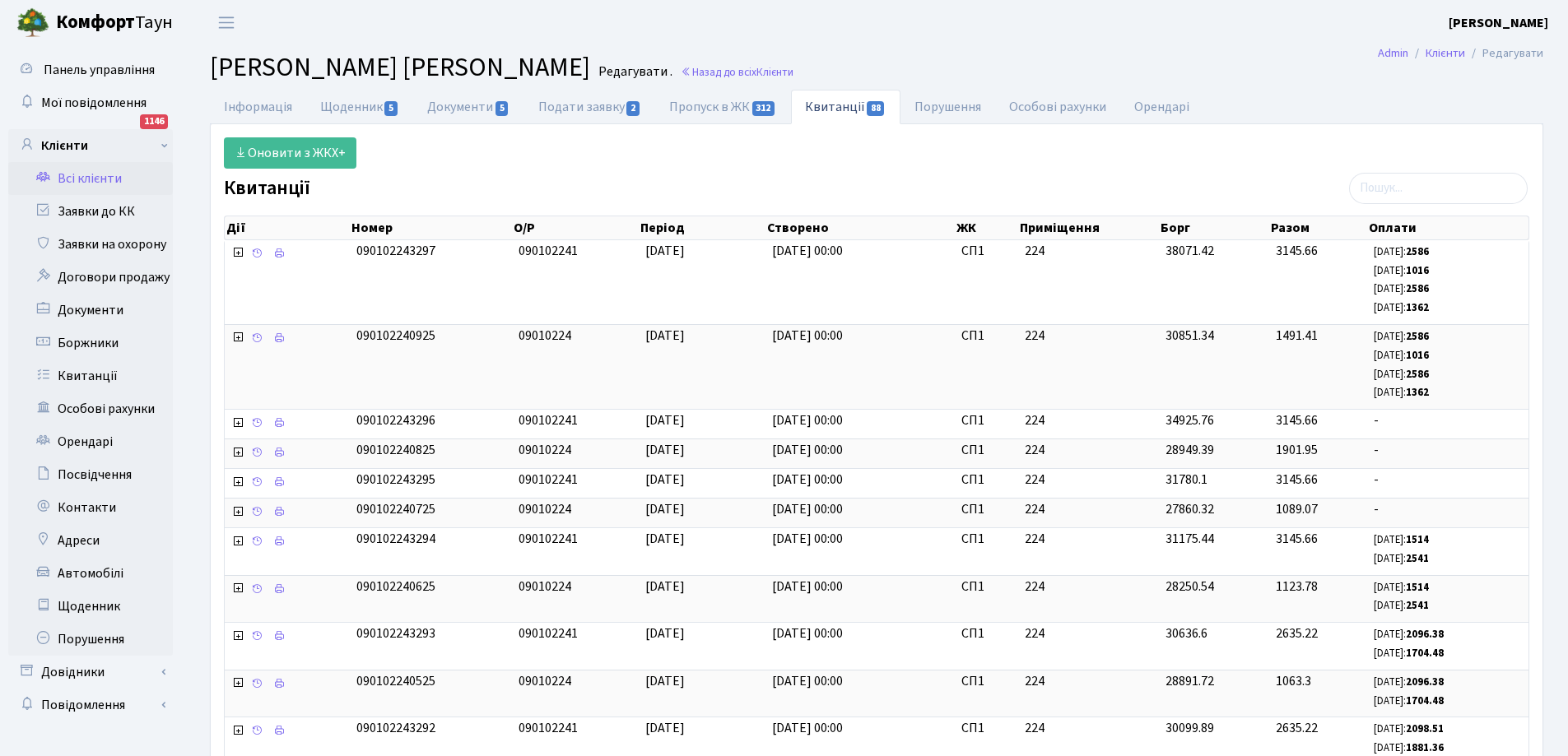
click at [75, 179] on link "Всі клієнти" at bounding box center [91, 178] width 165 height 33
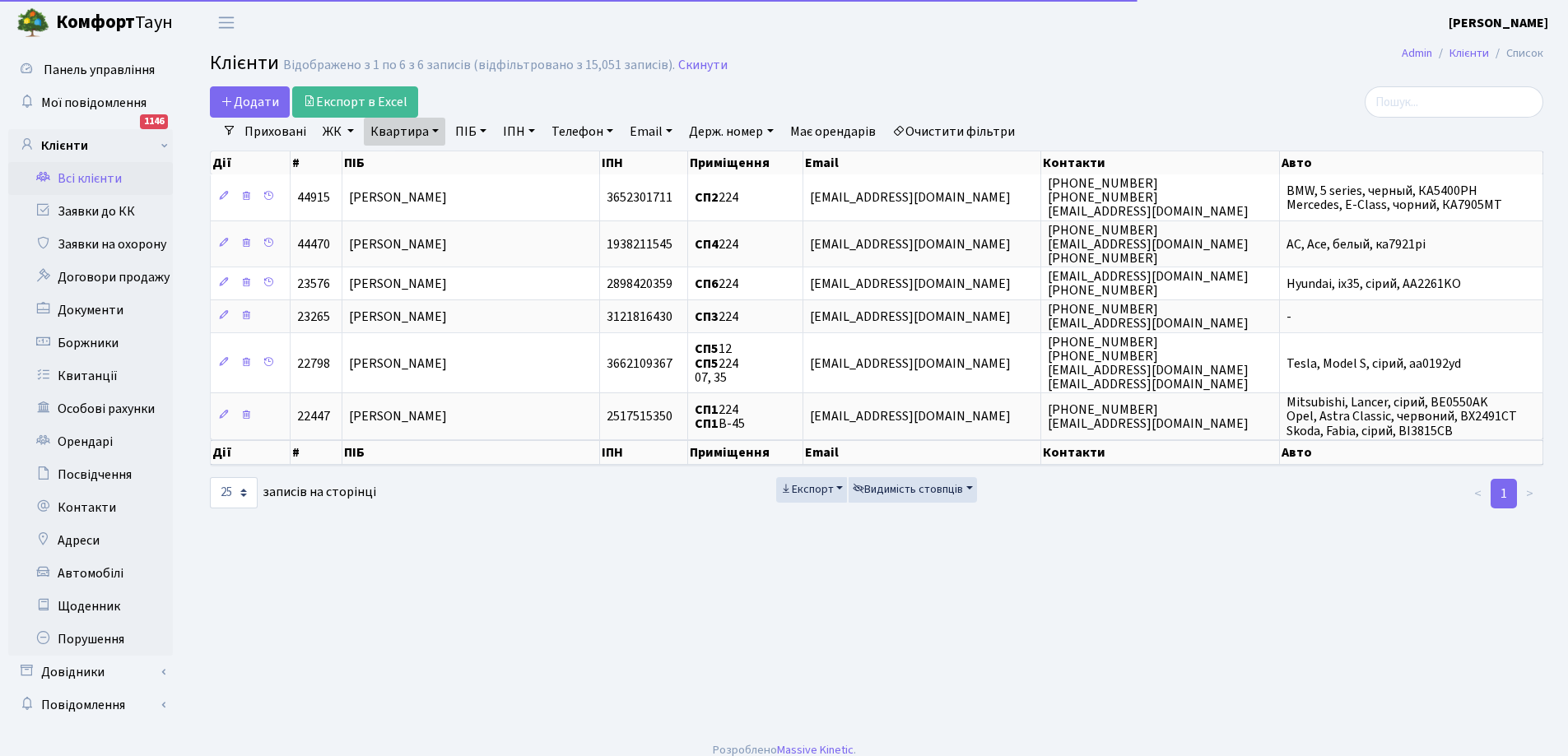
select select "25"
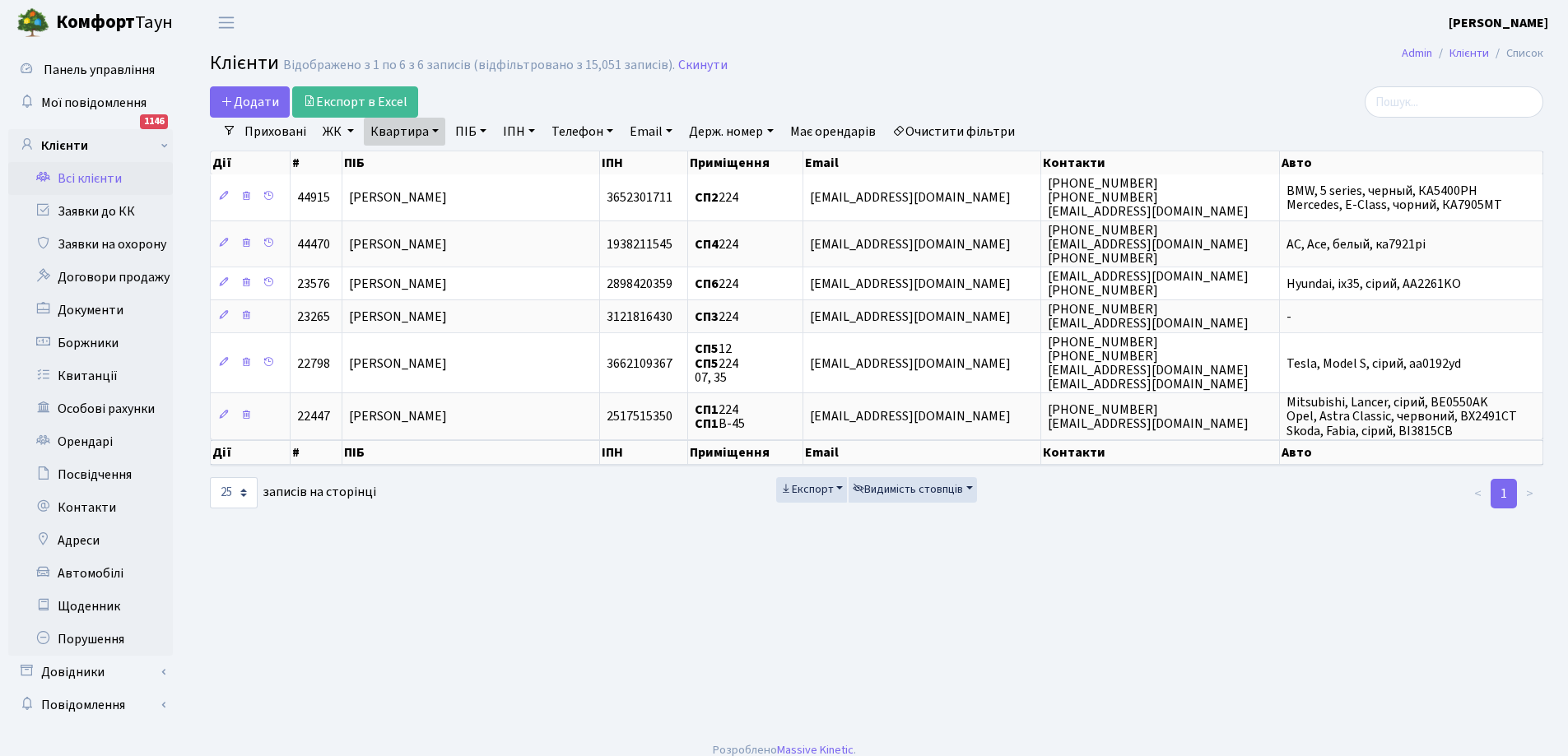
click at [408, 130] on link "Квартира" at bounding box center [403, 131] width 81 height 28
type input "4"
type input "16"
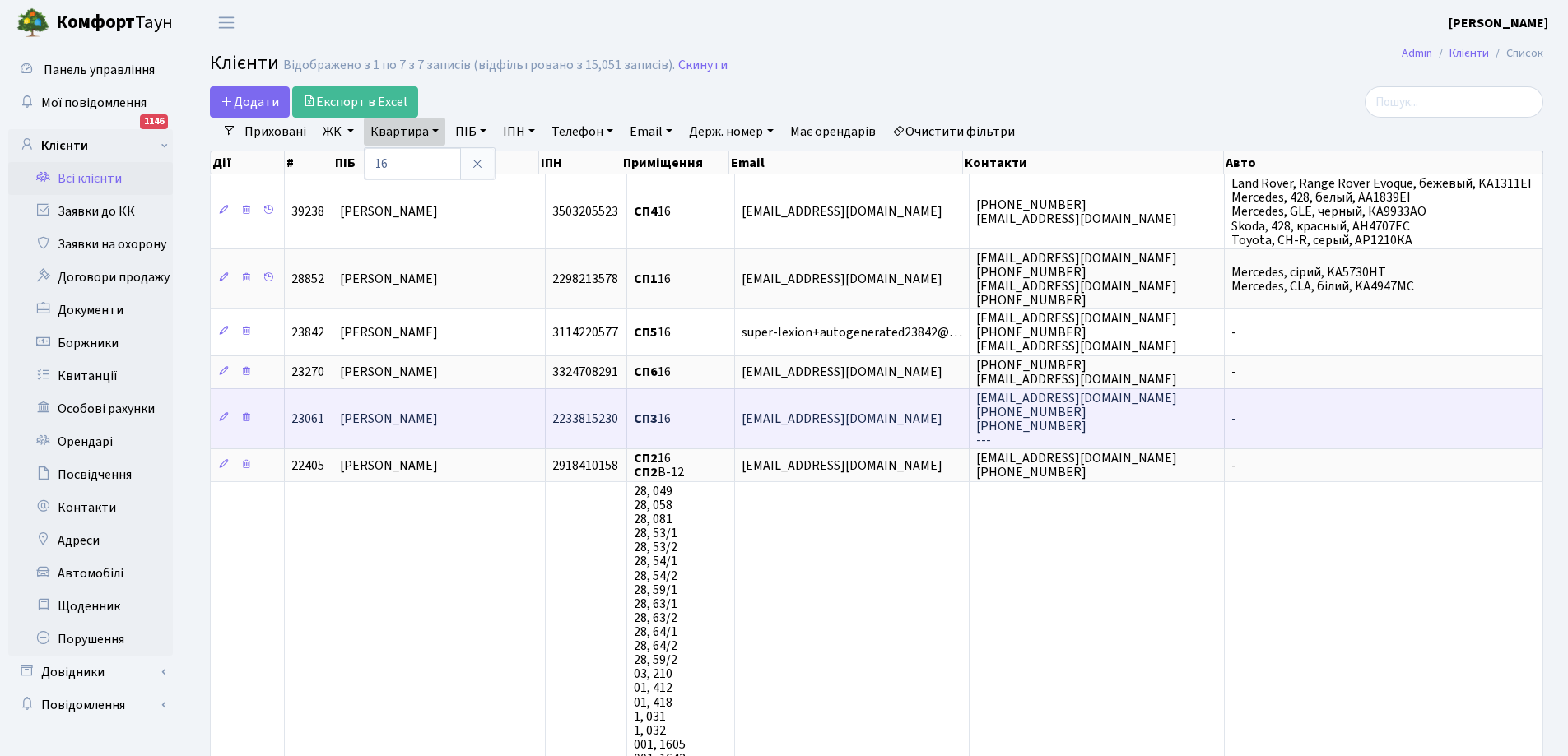
click at [399, 419] on span "Назаренко Олег Юрійович" at bounding box center [388, 419] width 98 height 18
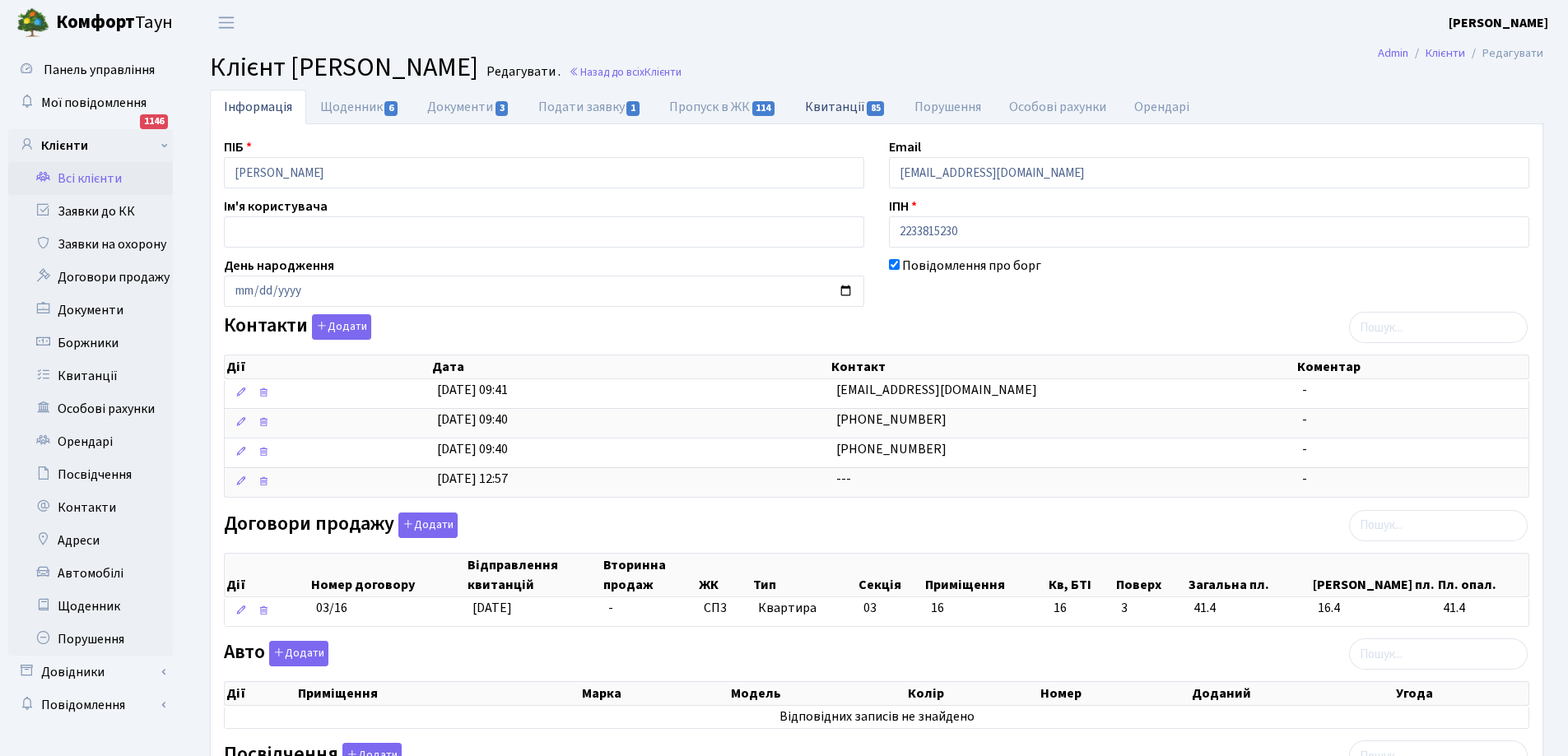
click at [844, 103] on link "Квитанції 85" at bounding box center [845, 106] width 110 height 33
select select "25"
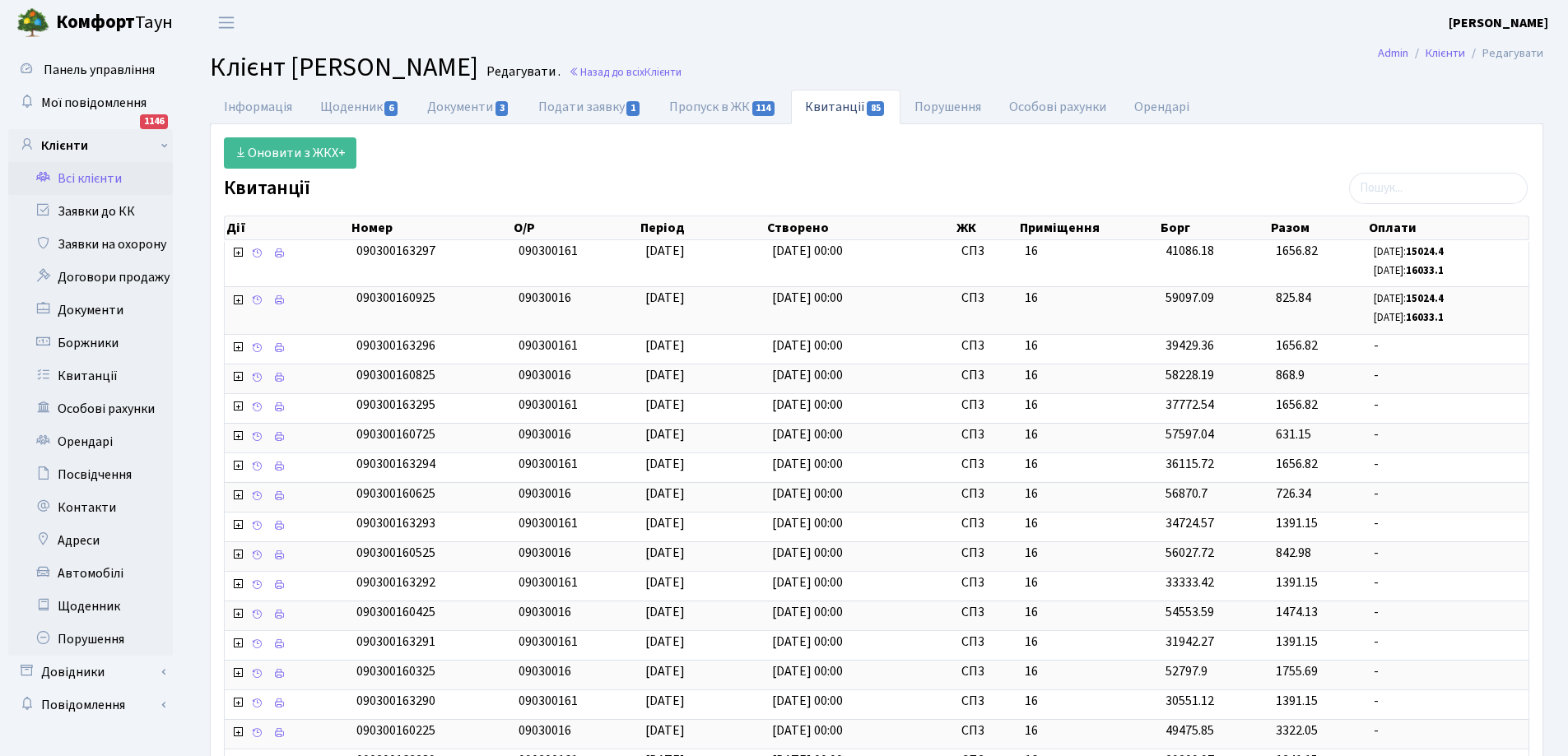
click at [70, 179] on link "Всі клієнти" at bounding box center [91, 178] width 165 height 33
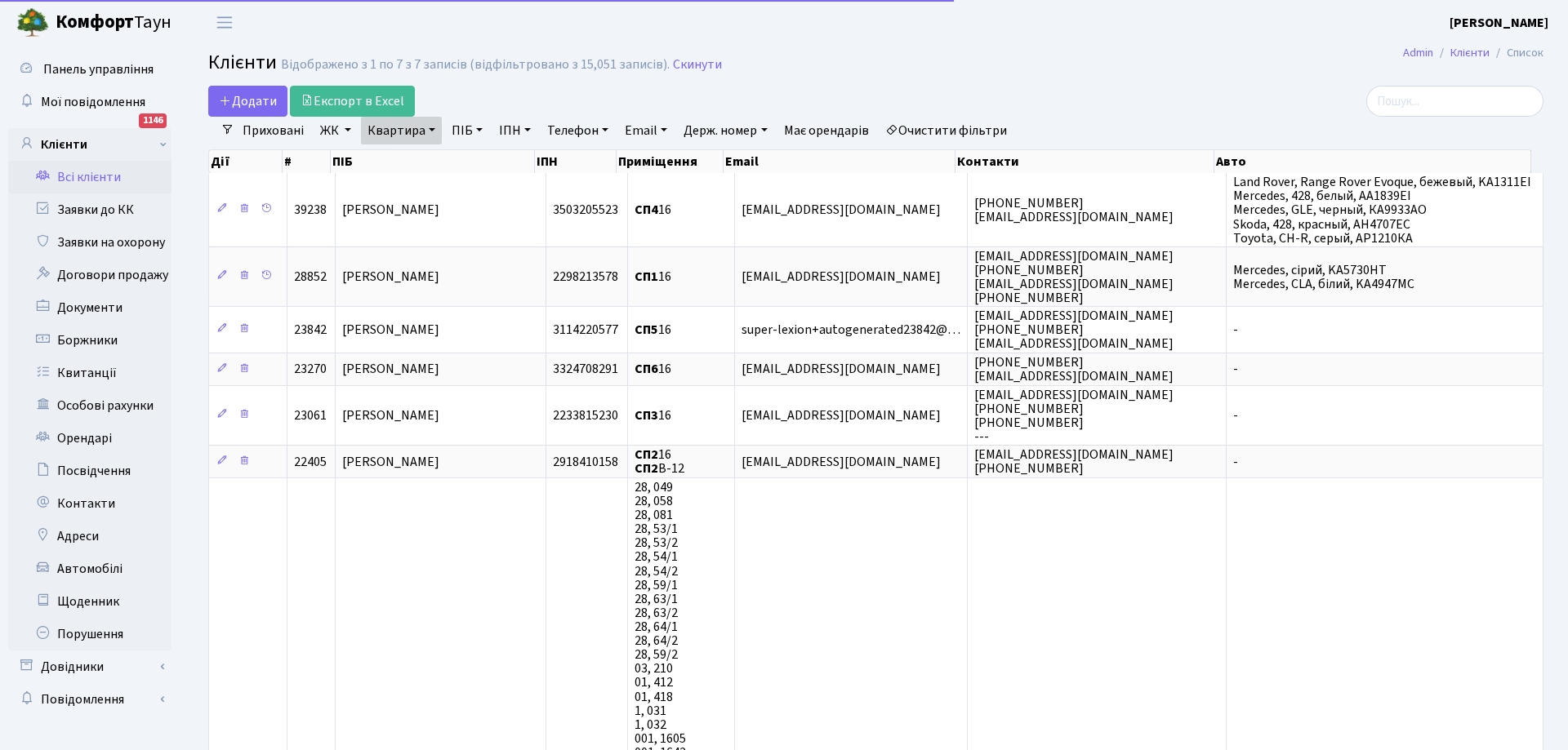
select select "25"
click at [414, 131] on link "Квартира" at bounding box center [400, 130] width 80 height 27
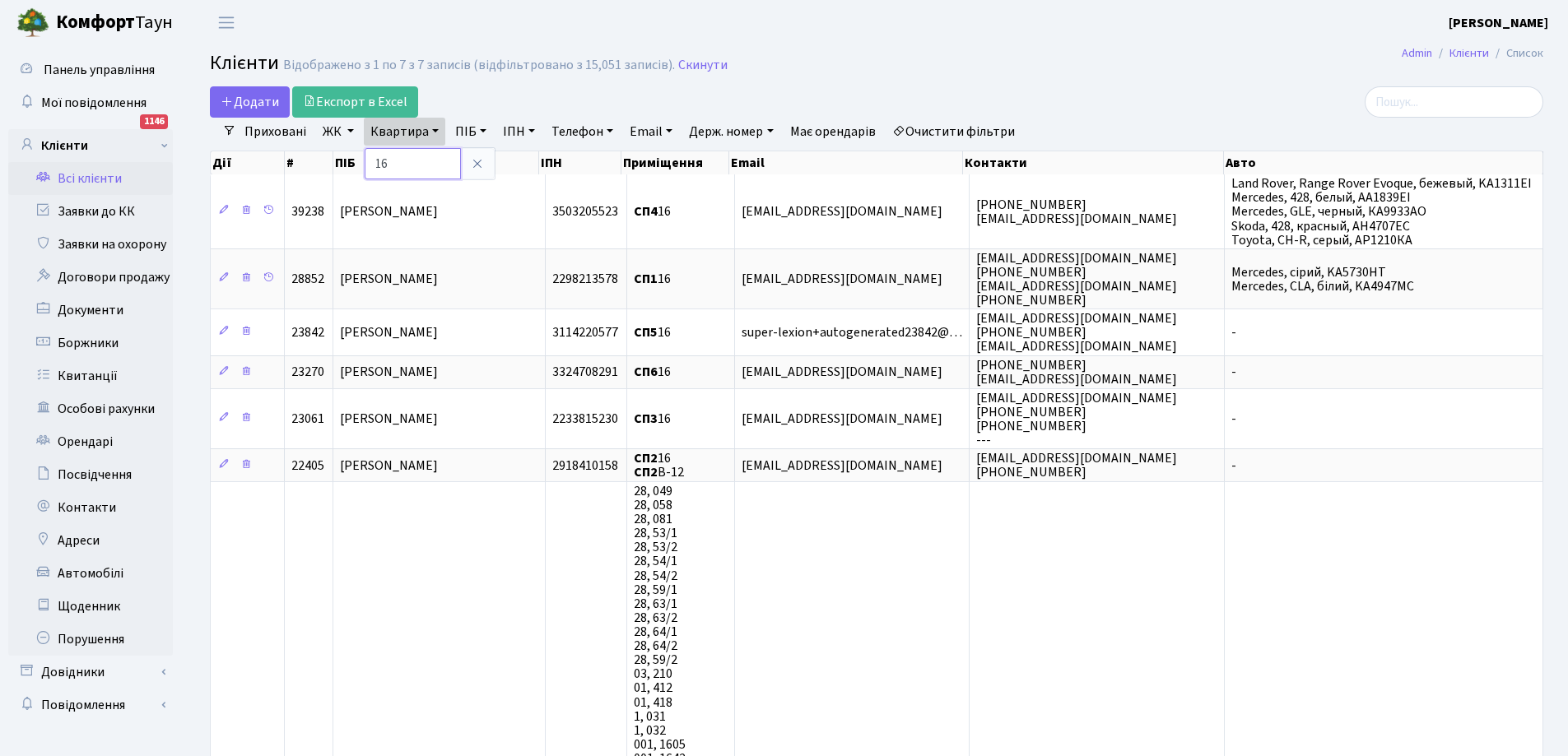
type input "6"
type input "п10"
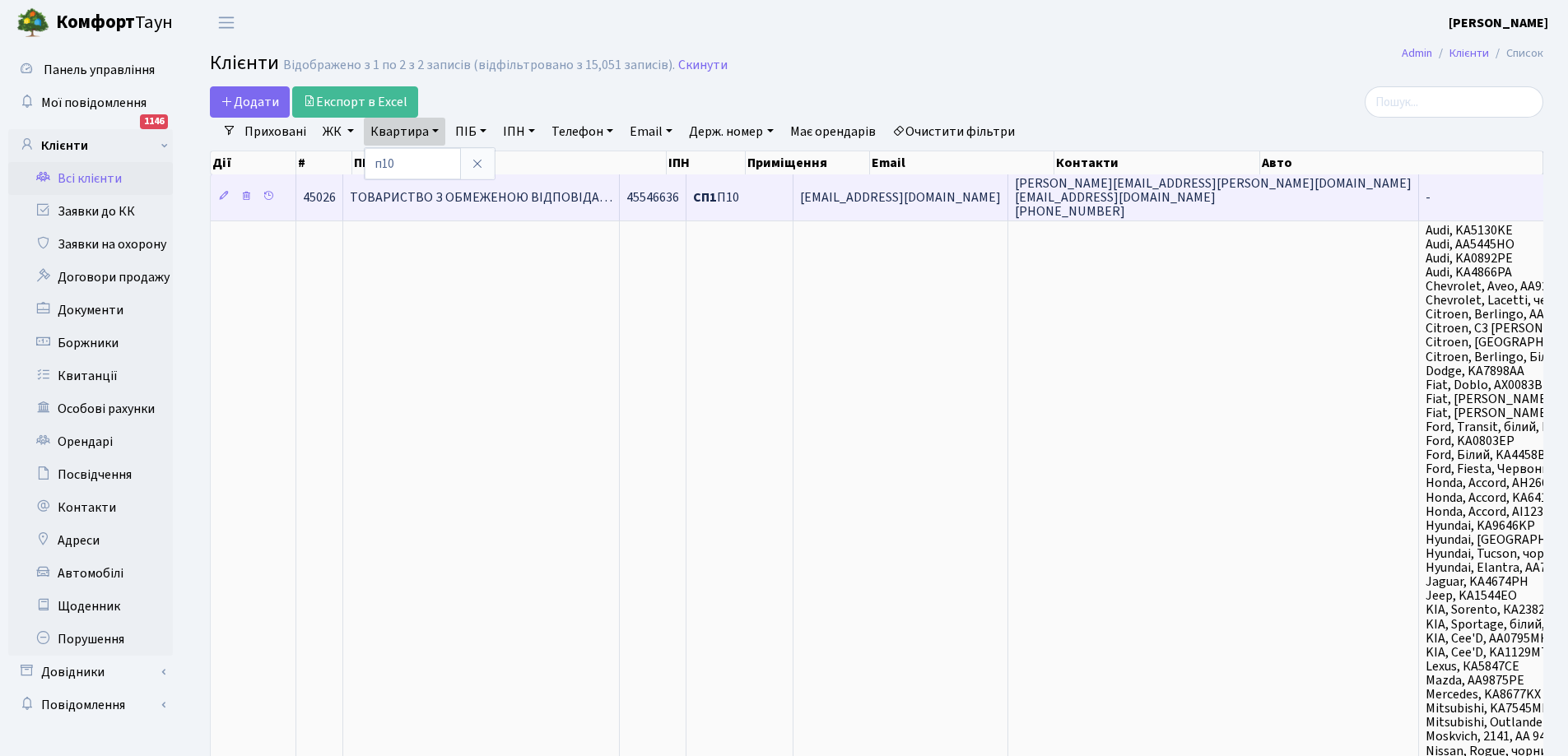
click at [574, 193] on span "ТОВАРИСТВО З ОБМЕЖЕНОЮ ВІДПОВІДА…" at bounding box center [481, 197] width 262 height 18
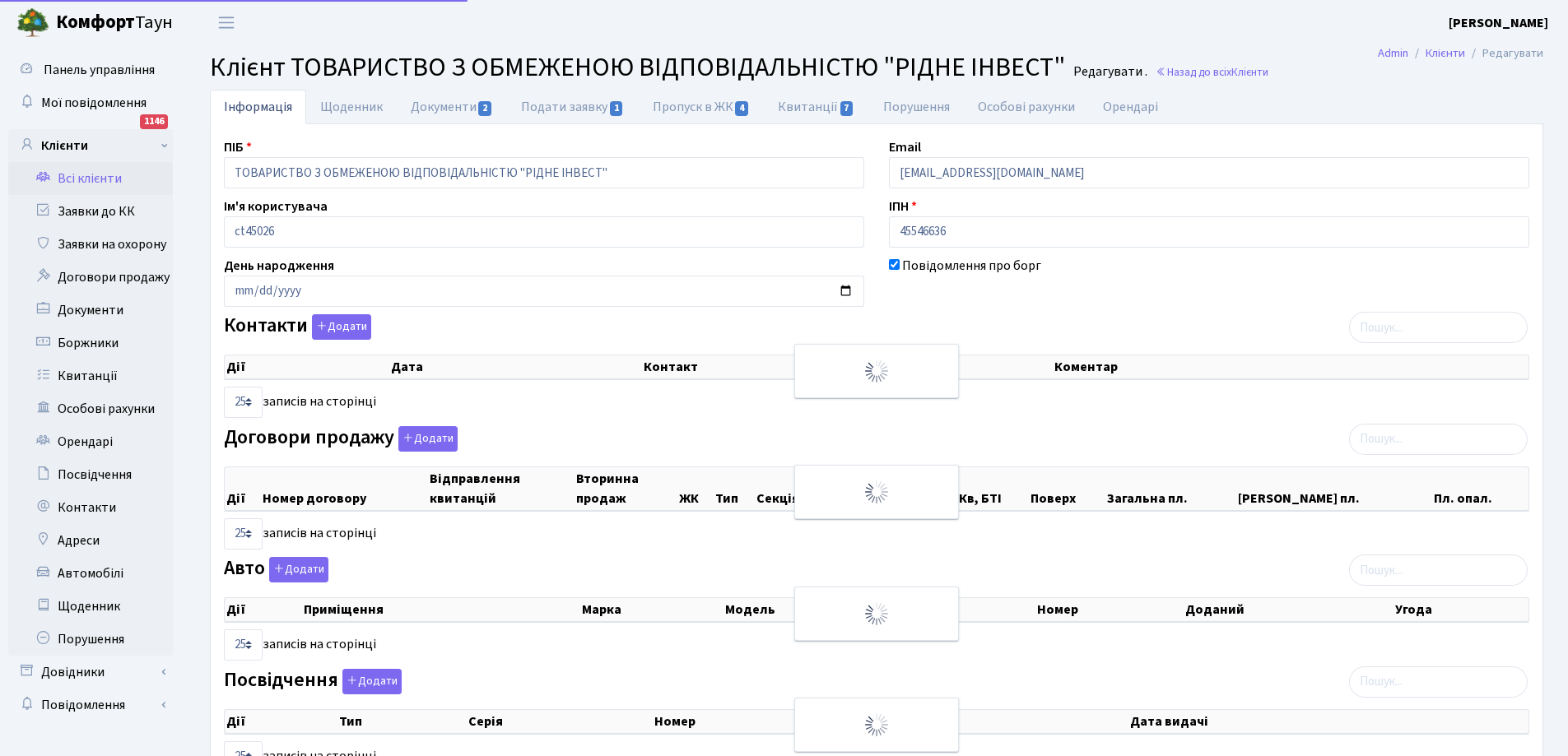
select select "25"
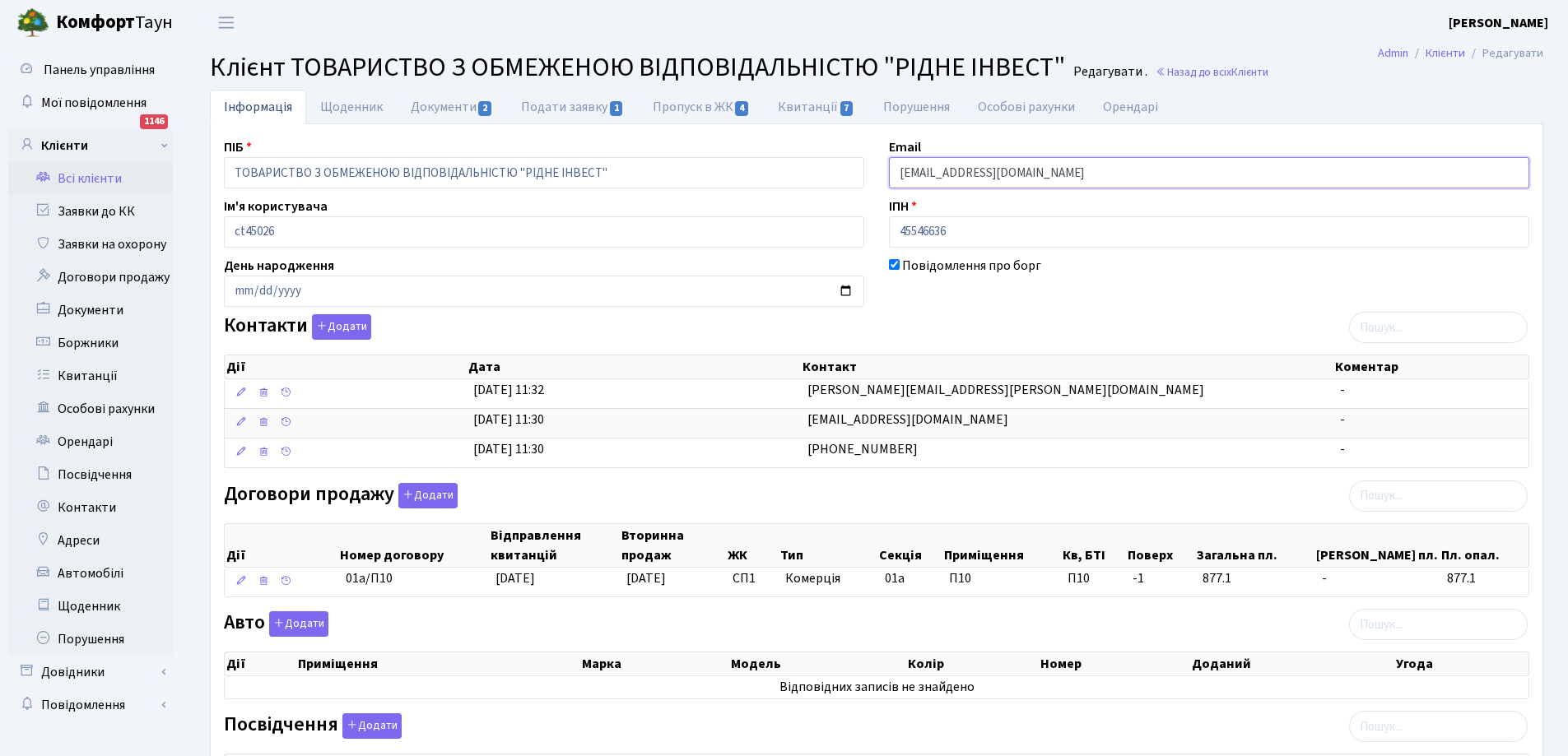
drag, startPoint x: 895, startPoint y: 176, endPoint x: 1063, endPoint y: 174, distance: 168.0
click at [1063, 174] on input "yonex20072@gmail.com" at bounding box center [1208, 173] width 640 height 31
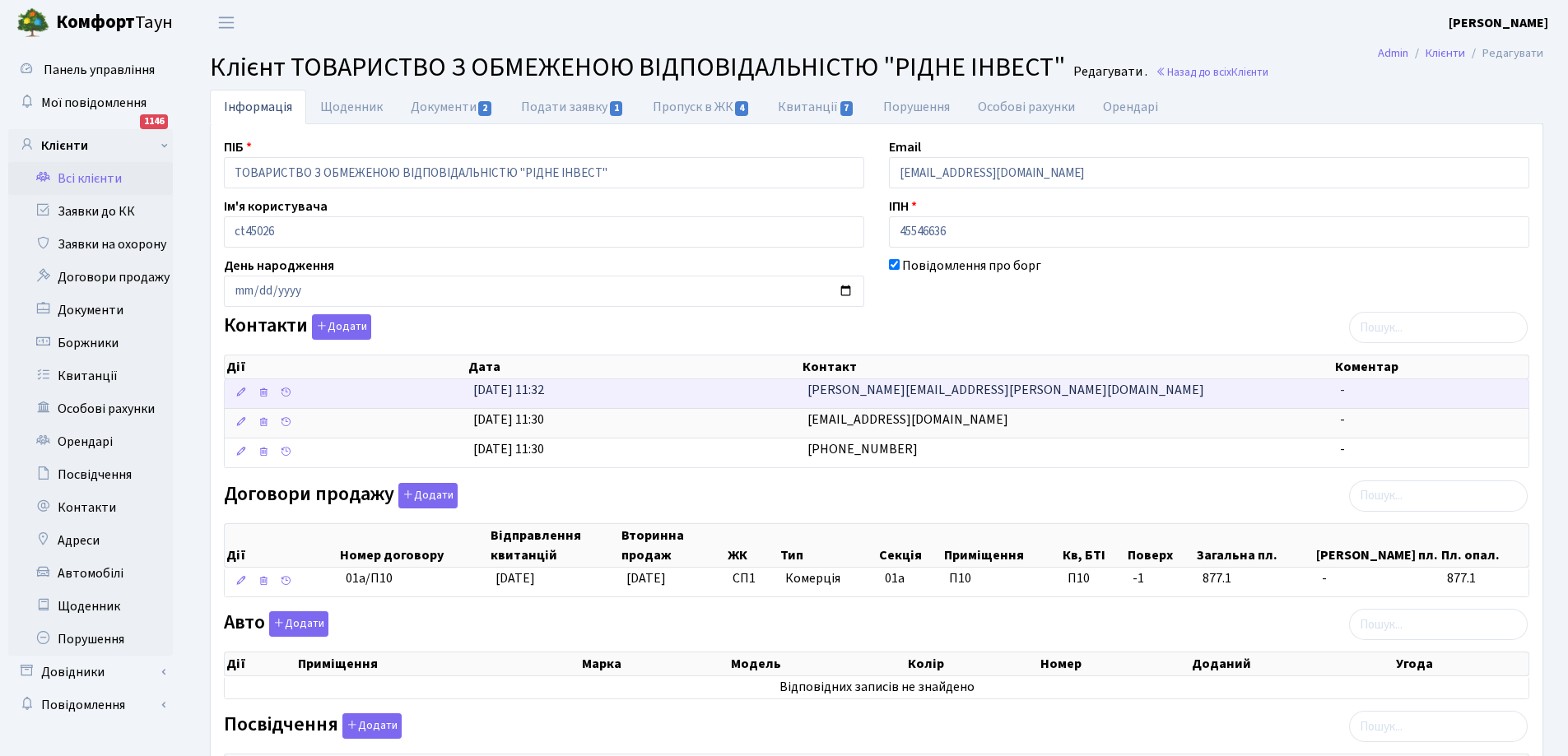
click at [1004, 388] on td "[PERSON_NAME][EMAIL_ADDRESS][PERSON_NAME][DOMAIN_NAME]" at bounding box center [1067, 394] width 532 height 29
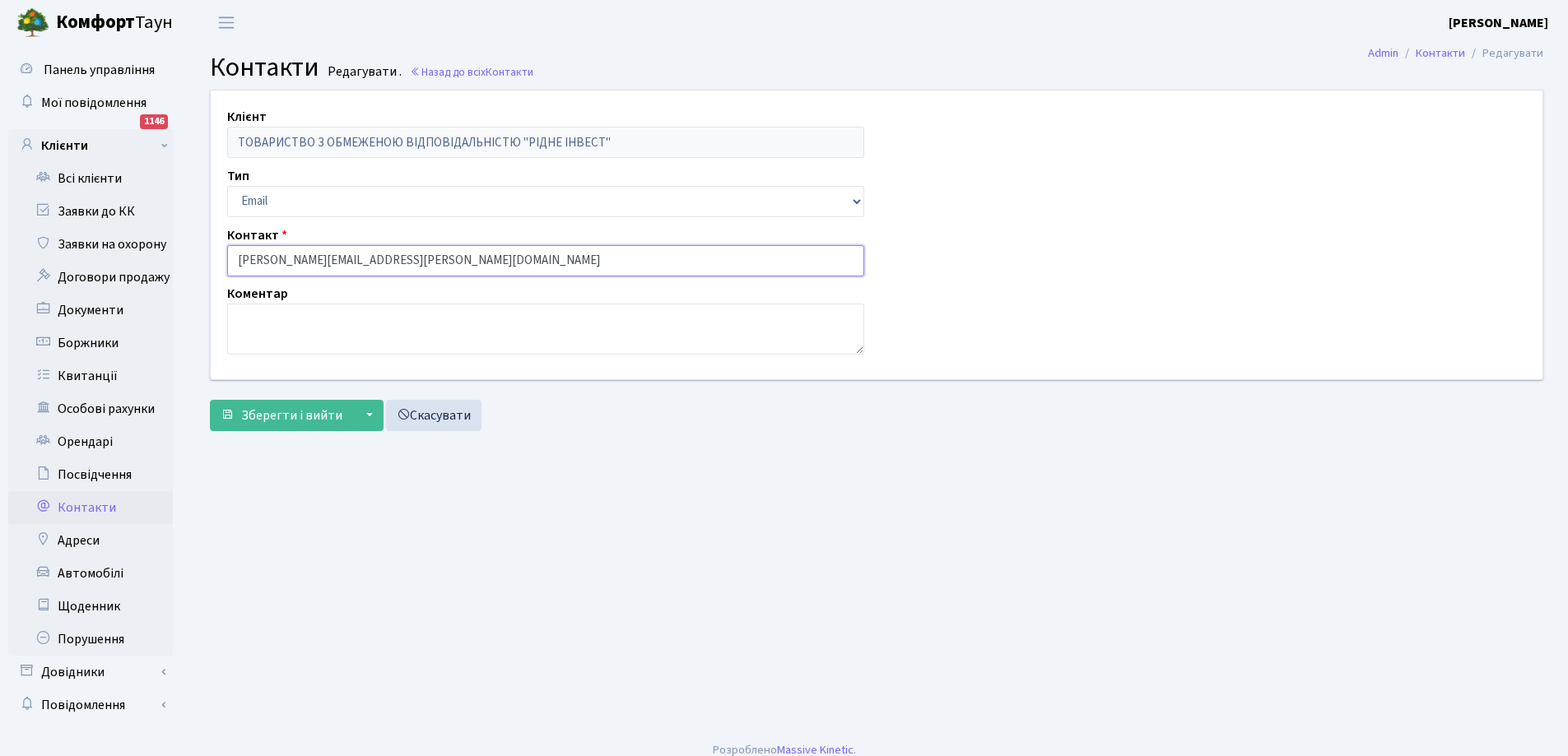
drag, startPoint x: 236, startPoint y: 259, endPoint x: 432, endPoint y: 255, distance: 196.0
click at [432, 255] on input "[PERSON_NAME][EMAIL_ADDRESS][PERSON_NAME][DOMAIN_NAME]" at bounding box center [546, 260] width 637 height 31
